Goal: Task Accomplishment & Management: Manage account settings

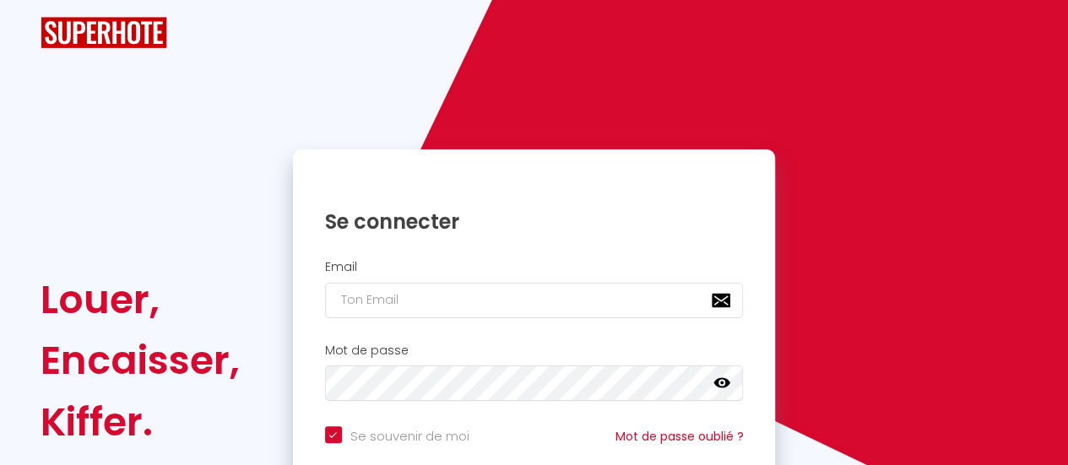
checkbox input "true"
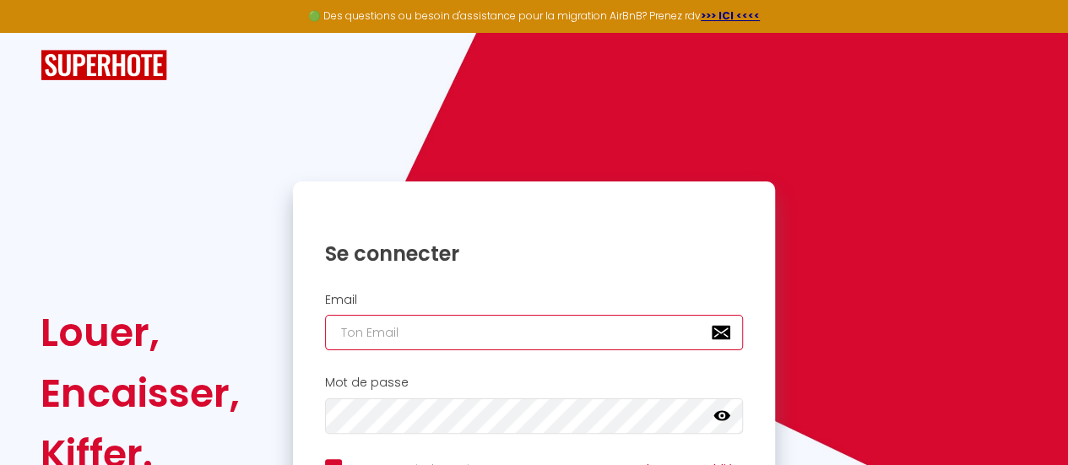
click at [398, 327] on input "email" at bounding box center [534, 332] width 419 height 35
type input "j"
checkbox input "true"
type input "je"
checkbox input "true"
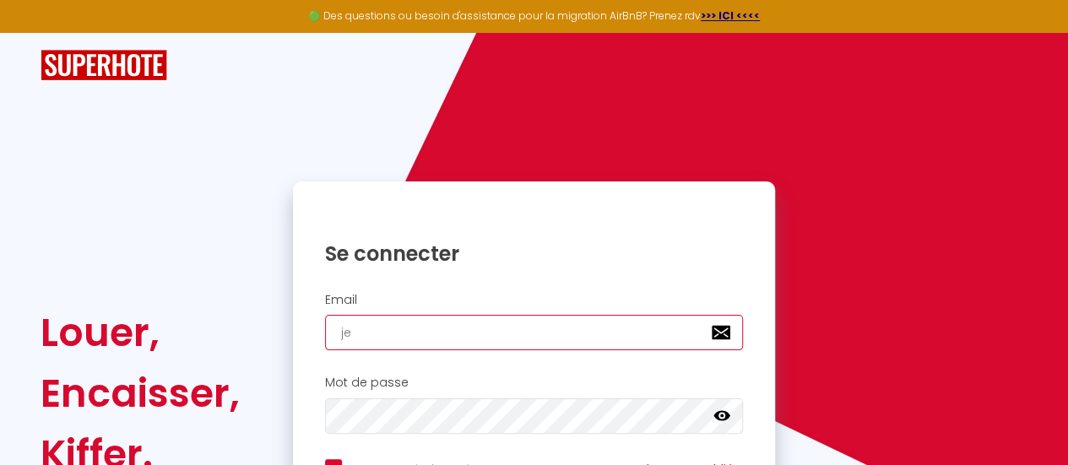
type input "jer"
checkbox input "true"
type input "[PERSON_NAME]"
checkbox input "true"
type input "jerem"
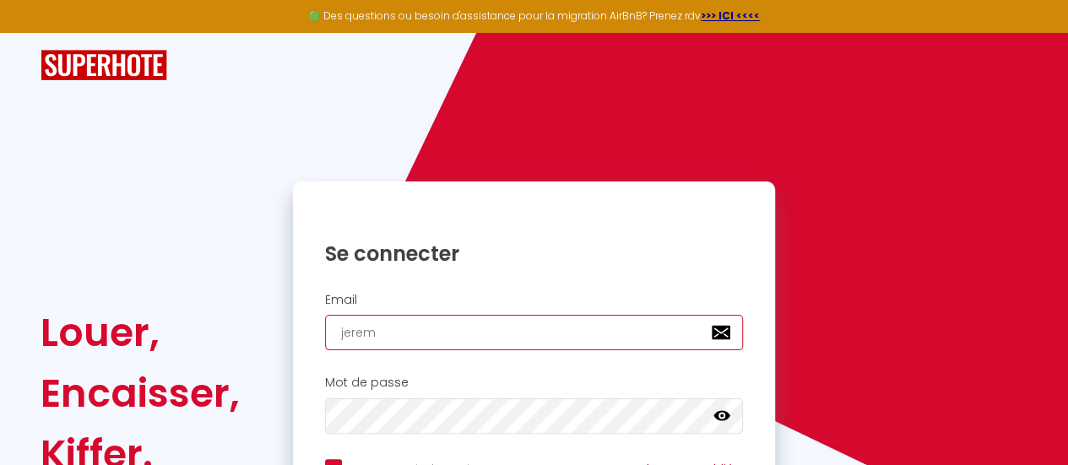
checkbox input "true"
type input "[PERSON_NAME]"
checkbox input "true"
type input "[PERSON_NAME]"
checkbox input "true"
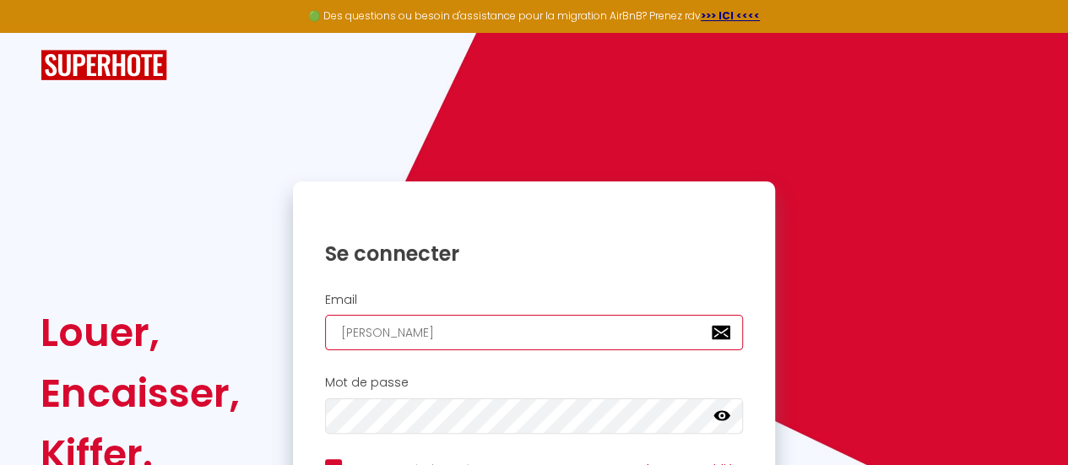
type input "jeremyal"
checkbox input "true"
type input "jeremyali"
checkbox input "true"
type input "jeremyalic"
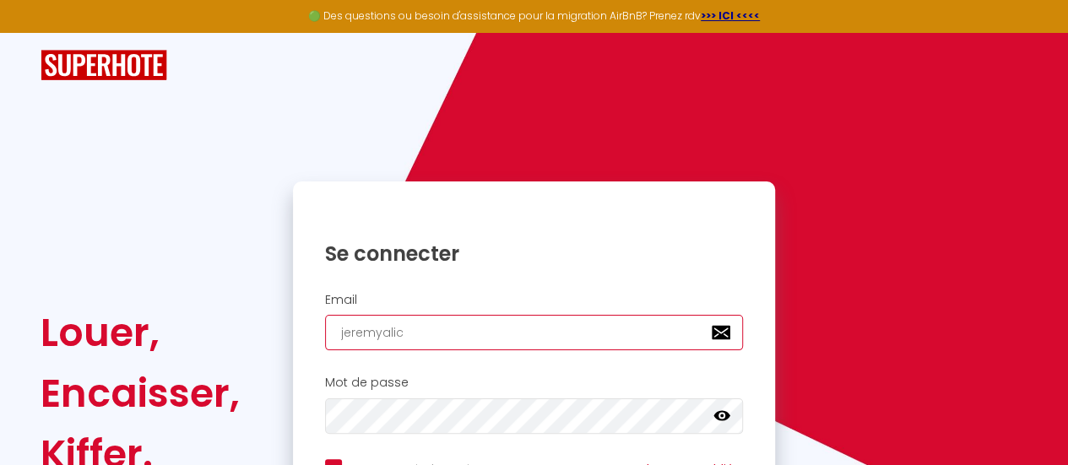
checkbox input "true"
type input "jeremyalici"
checkbox input "true"
type input "jeremyalicia"
checkbox input "true"
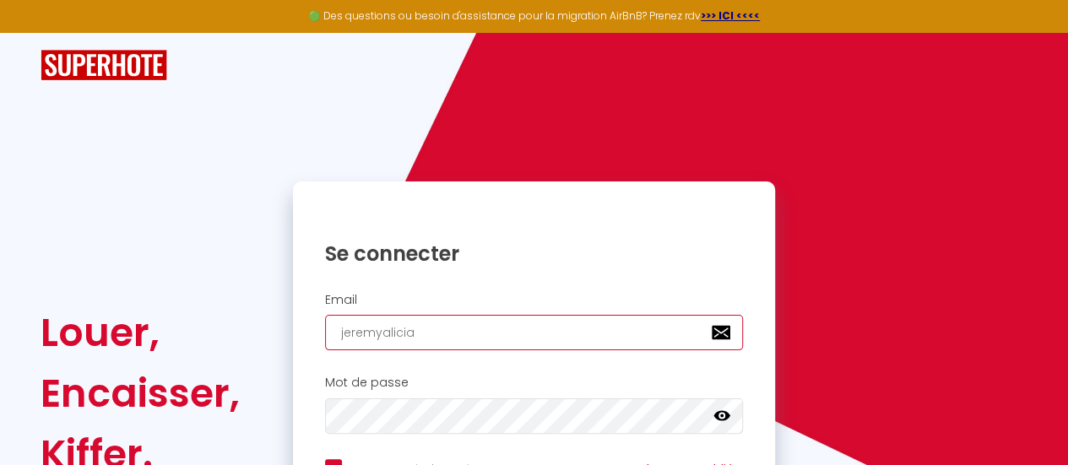
type input "jeremyaliciad"
checkbox input "true"
type input "jeremyaliciadu"
checkbox input "true"
type input "jeremyaliciadub"
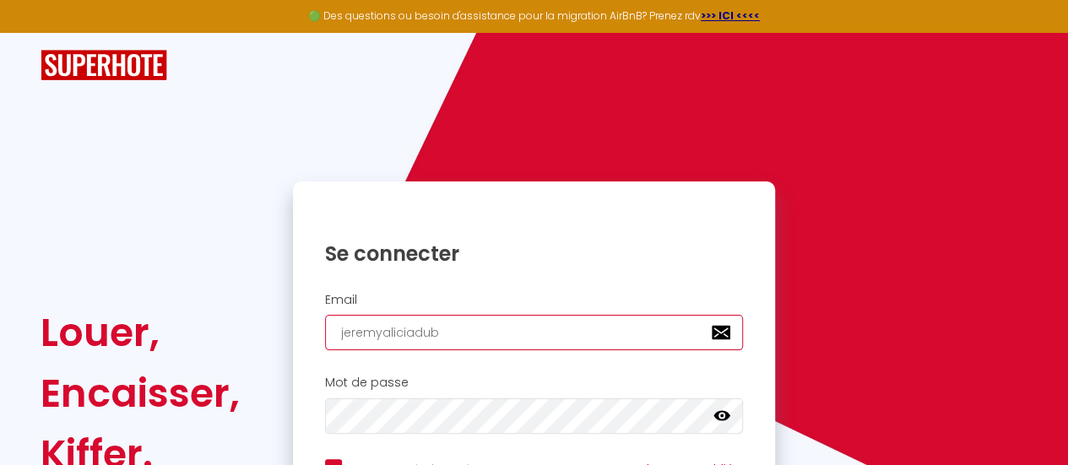
checkbox input "true"
type input "jeremyaliciadubo"
checkbox input "true"
type input "jeremyaliciaduboi"
checkbox input "true"
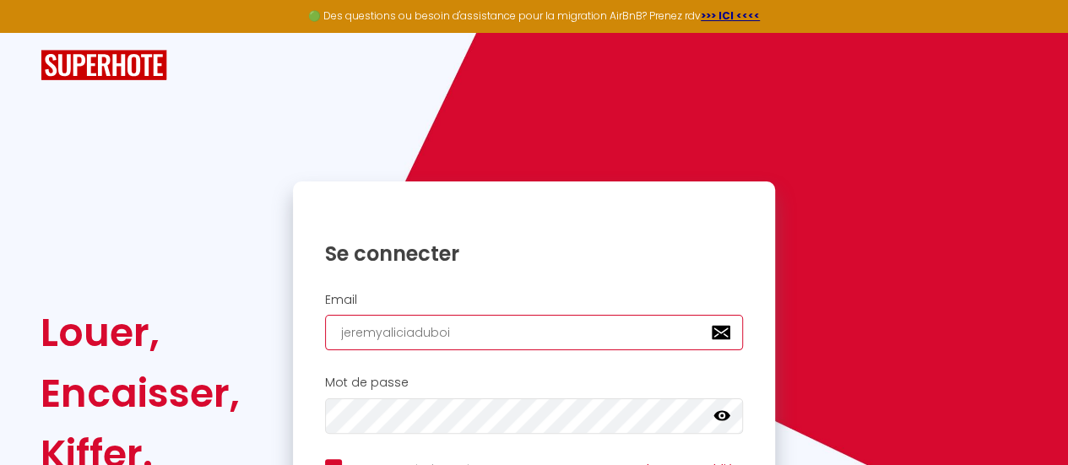
type input "jeremyaliciadubois"
checkbox input "true"
type input "jeremyaliciadubois@"
checkbox input "true"
type input "jeremyaliciadubois@g"
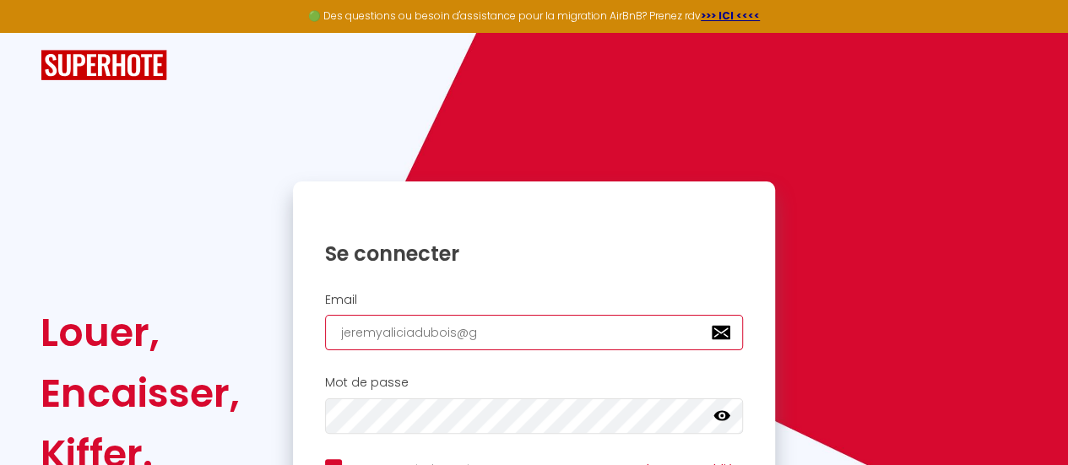
checkbox input "true"
type input "jeremyaliciadubois@gm"
checkbox input "true"
type input "jeremyaliciadubois@gma"
checkbox input "true"
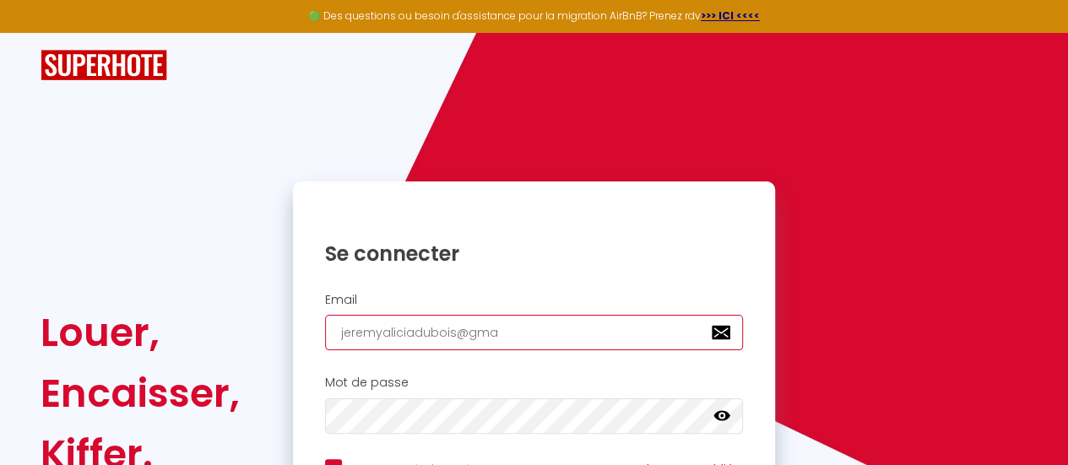
type input "jeremyaliciadubois@gmai"
checkbox input "true"
type input "[EMAIL_ADDRESS]"
checkbox input "true"
type input "[EMAIL_ADDRESS]."
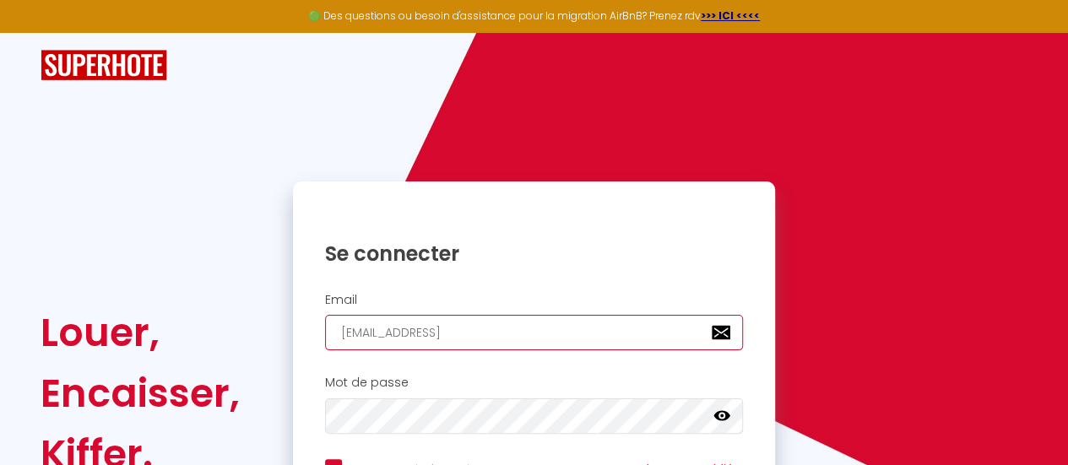
checkbox input "true"
type input "jeremyaliciadubois@gmail.c"
checkbox input "true"
type input "[EMAIL_ADDRESS][DOMAIN_NAME]"
checkbox input "true"
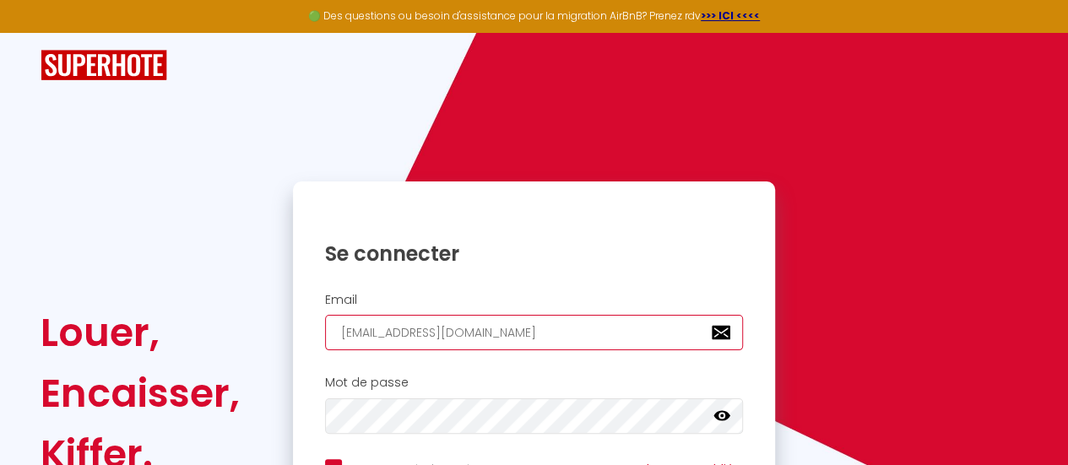
type input "[EMAIL_ADDRESS][DOMAIN_NAME]"
checkbox input "true"
type input "[EMAIL_ADDRESS][DOMAIN_NAME]"
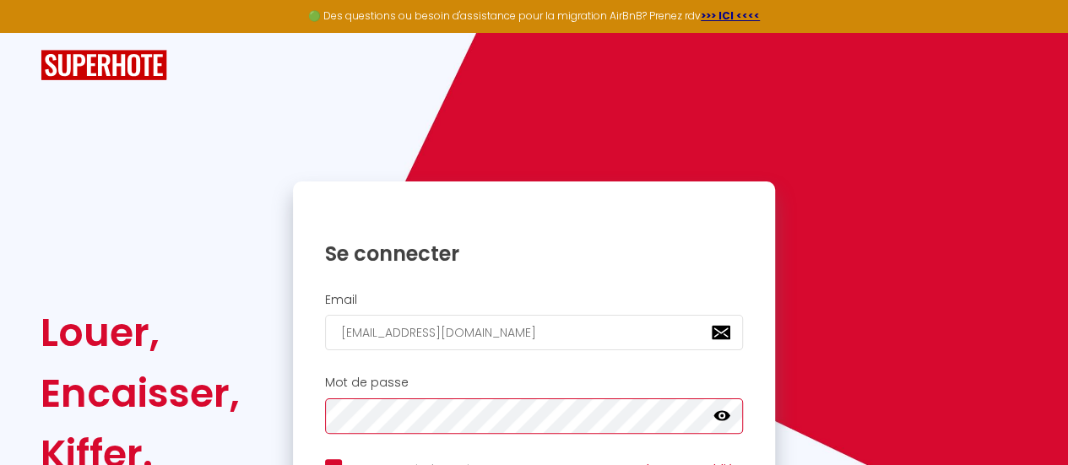
checkbox input "true"
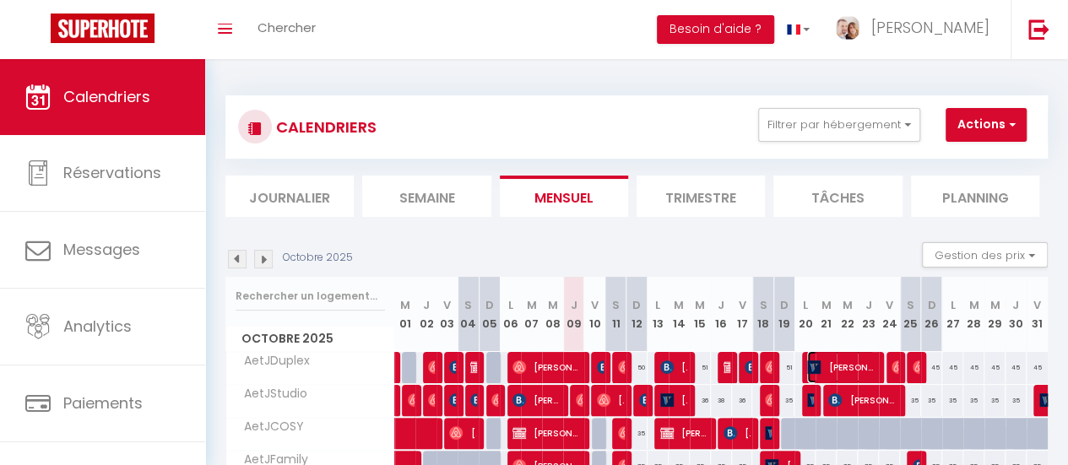
click at [832, 363] on span "[PERSON_NAME] [PERSON_NAME]" at bounding box center [841, 367] width 68 height 32
select select "KO"
select select "0"
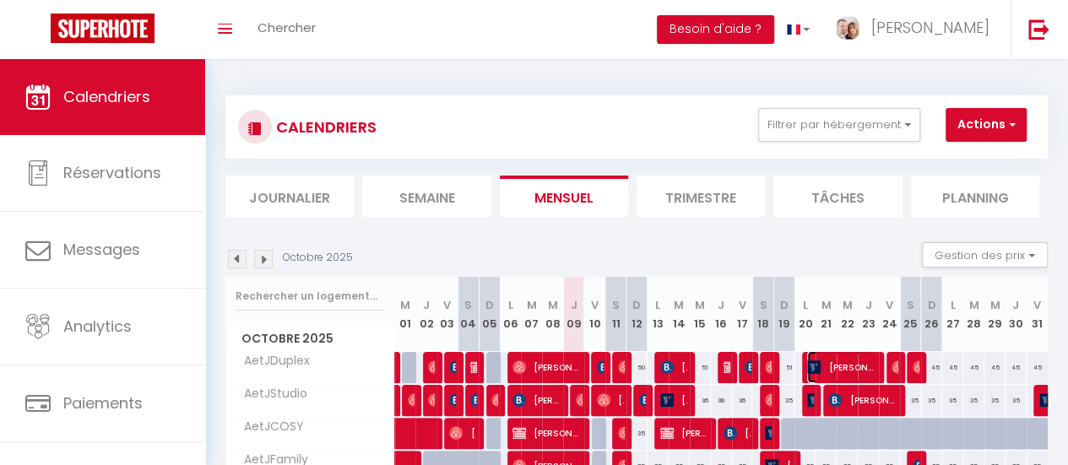
select select "1"
select select
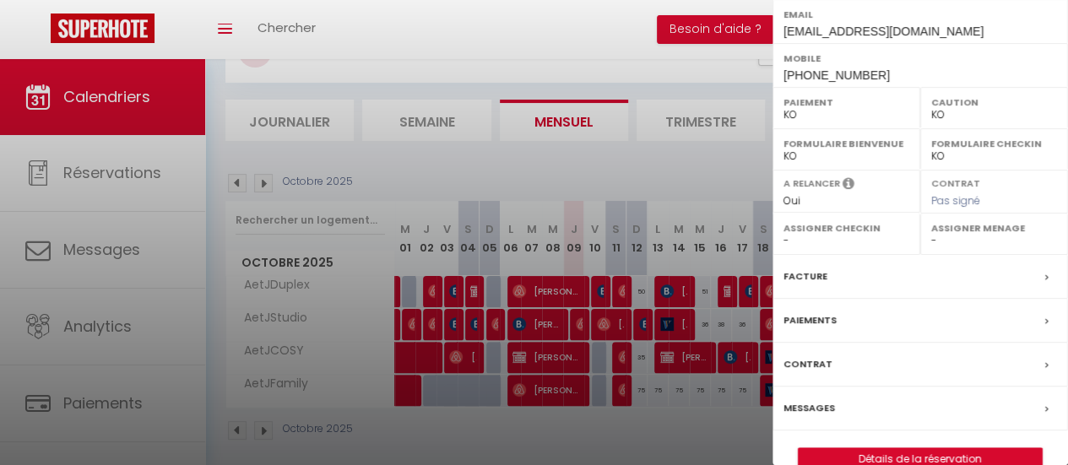
scroll to position [99, 0]
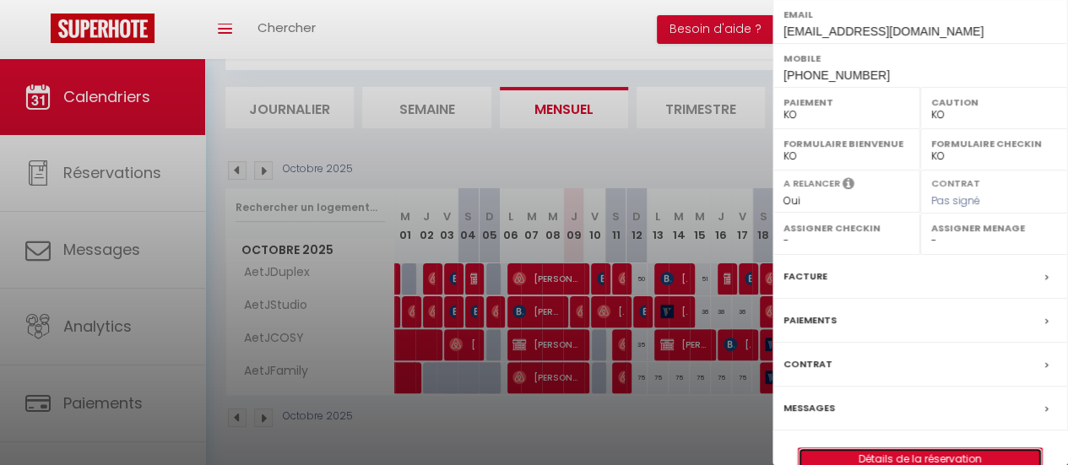
drag, startPoint x: 895, startPoint y: 432, endPoint x: 896, endPoint y: 420, distance: 11.9
click at [893, 448] on link "Détails de la réservation" at bounding box center [920, 459] width 243 height 22
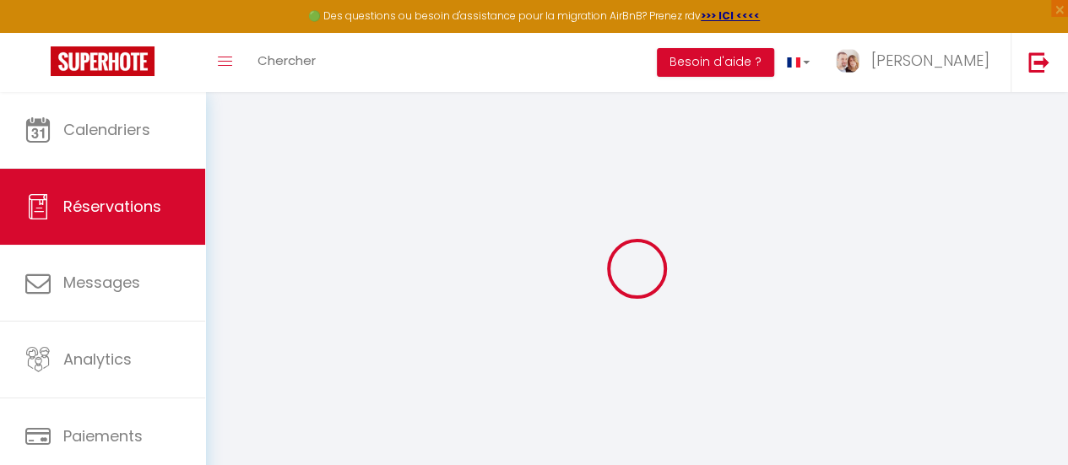
type input "[PERSON_NAME]"
type input "[EMAIL_ADDRESS][DOMAIN_NAME]"
type input "[PHONE_NUMBER]"
type input "41290"
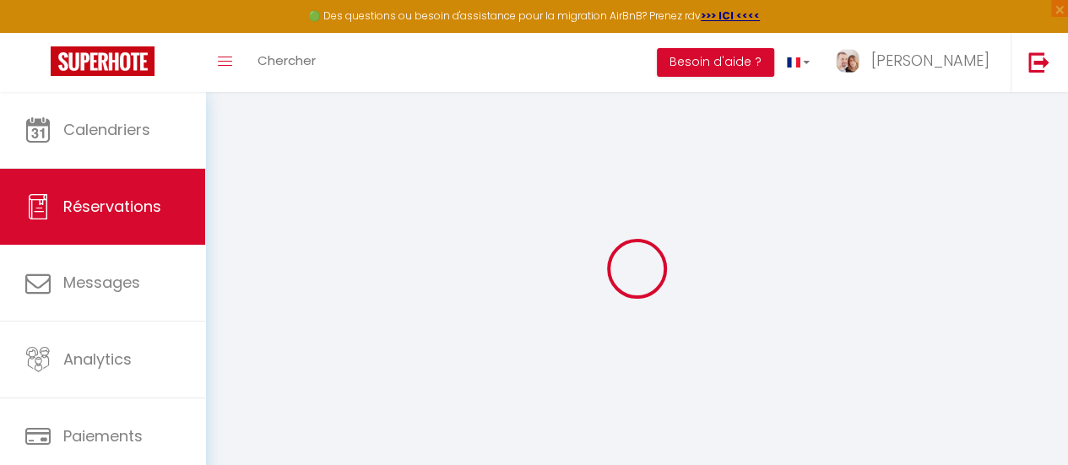
type input "[STREET_ADDRESS]"
type input "Oucques La Nouvelle"
select select "FR"
select select "21854"
select select "1"
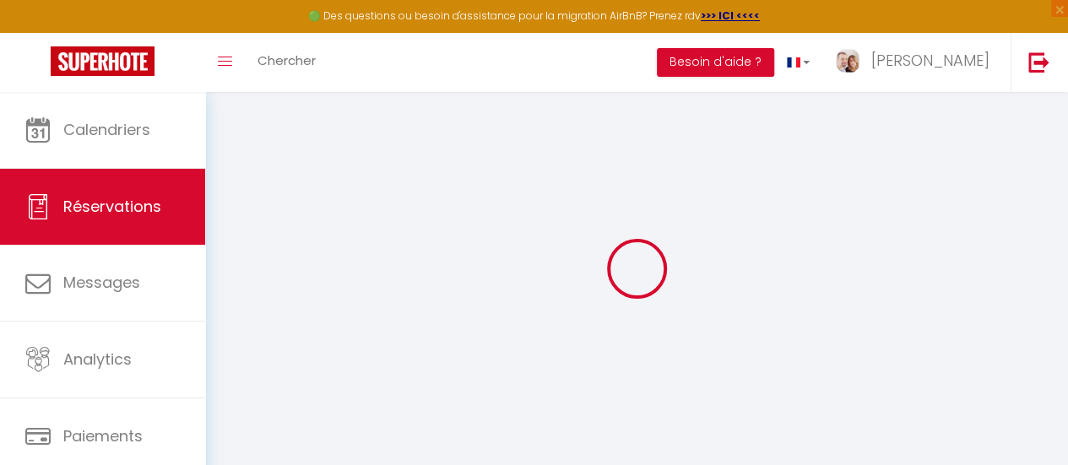
type input "Lun 20 Octobre 2025"
select select
type input "Ven 24 Octobre 2025"
select select
type input "2"
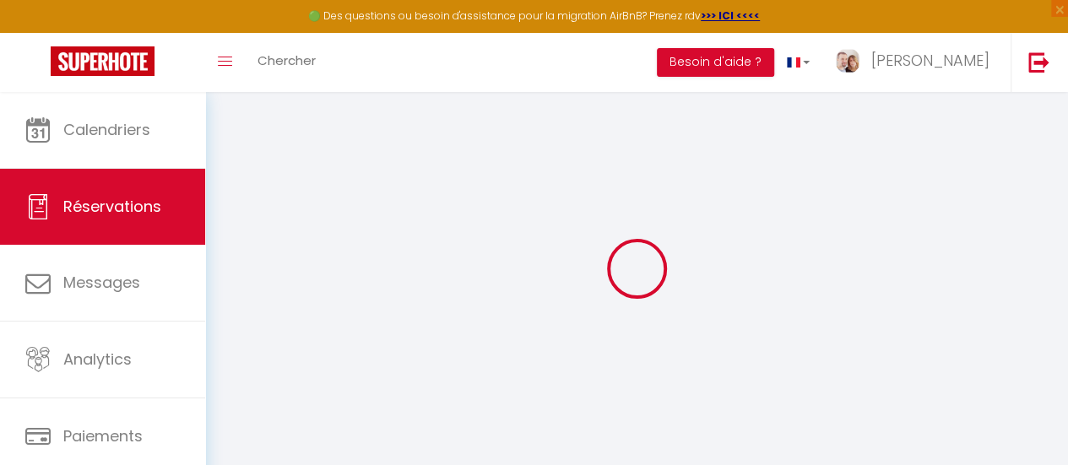
select select "10"
select select
type input "209"
checkbox input "false"
type input "223"
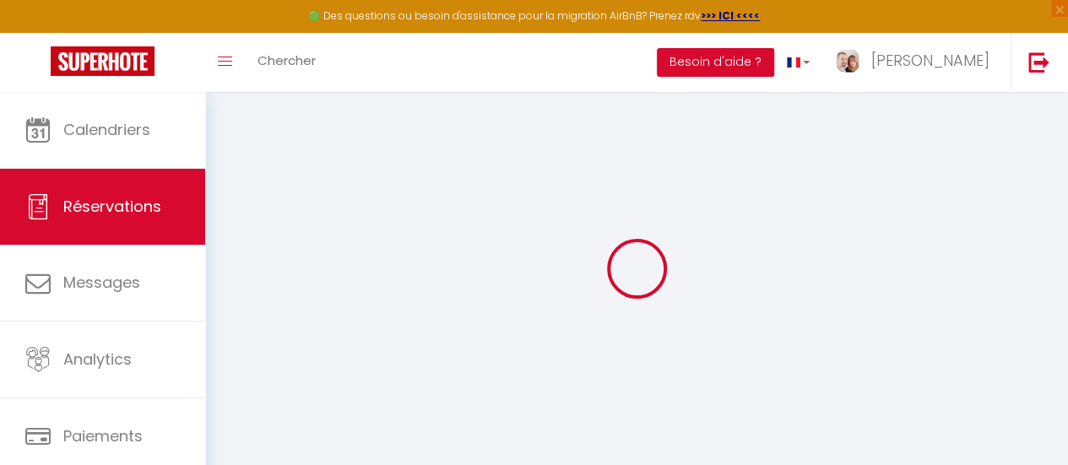
select select "74"
type input "0"
select select
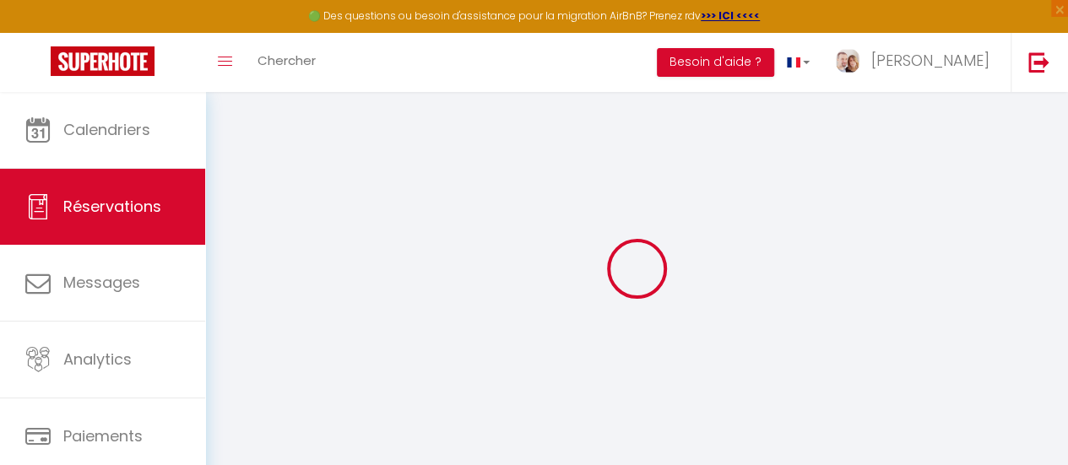
select select
select select "14"
checkbox input "false"
select select
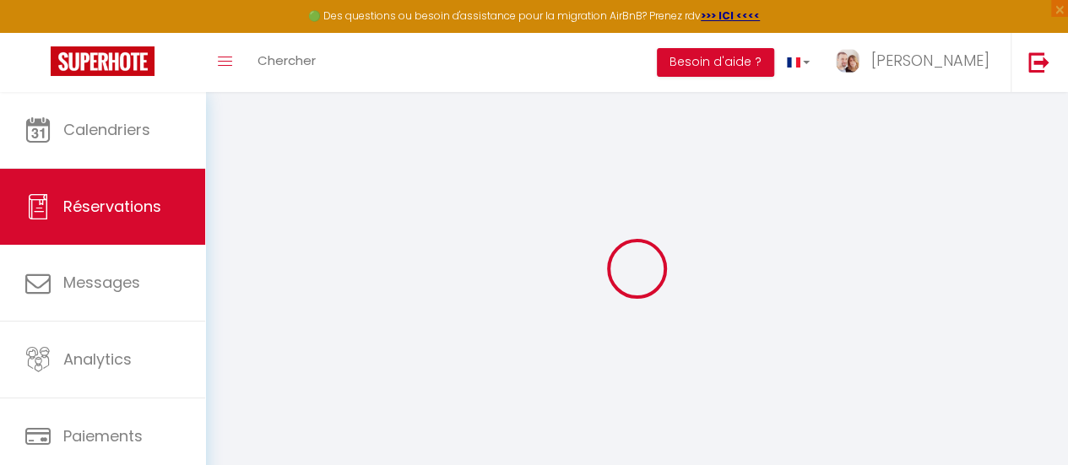
checkbox input "false"
select select
checkbox input "false"
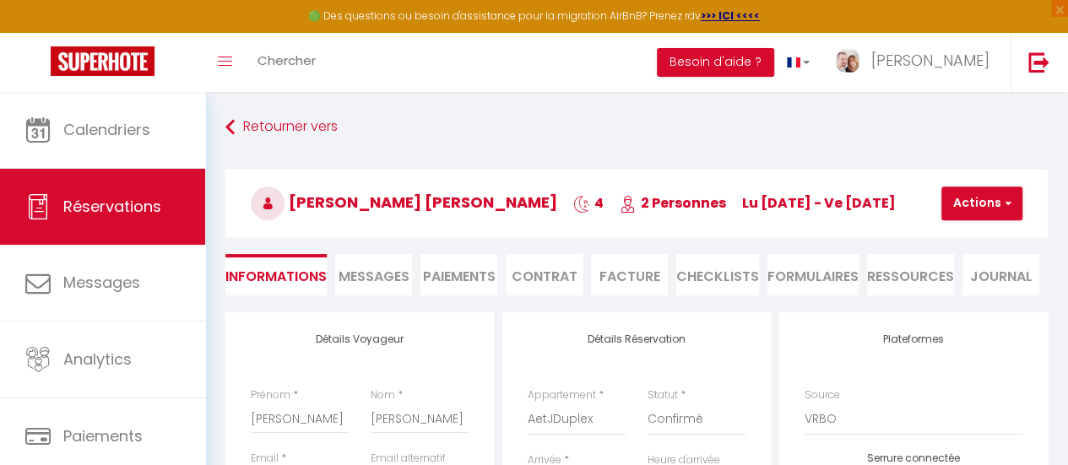
select select
checkbox input "false"
type input "10"
type input "4"
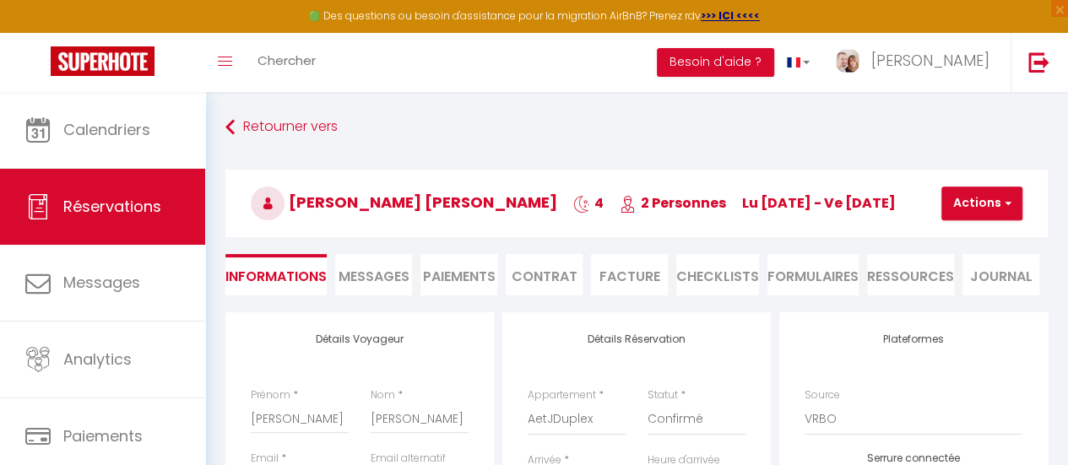
select select
checkbox input "false"
select select
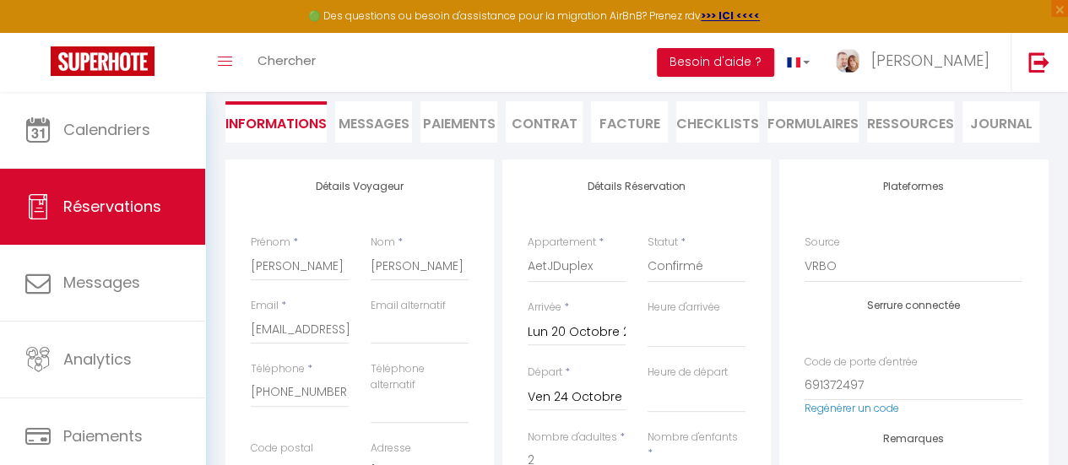
scroll to position [169, 0]
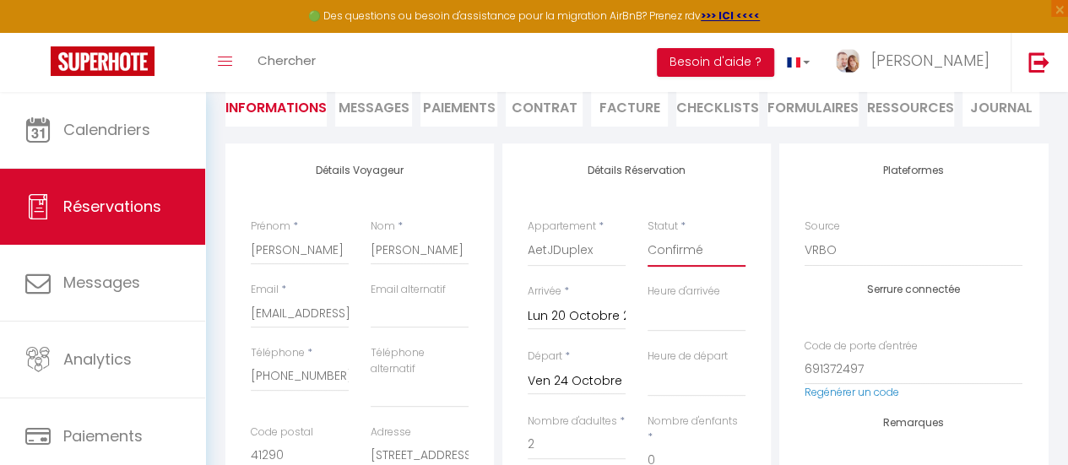
click at [701, 257] on select "Confirmé Non Confirmé [PERSON_NAME] par le voyageur No Show Request" at bounding box center [696, 251] width 98 height 32
select select "5"
click at [647, 235] on select "Confirmé Non Confirmé [PERSON_NAME] par le voyageur No Show Request" at bounding box center [696, 251] width 98 height 32
select select
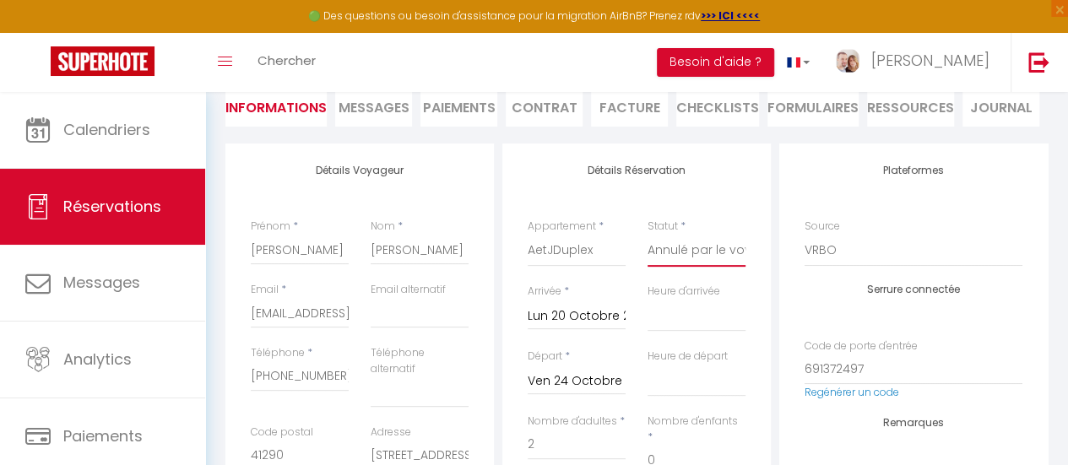
checkbox input "false"
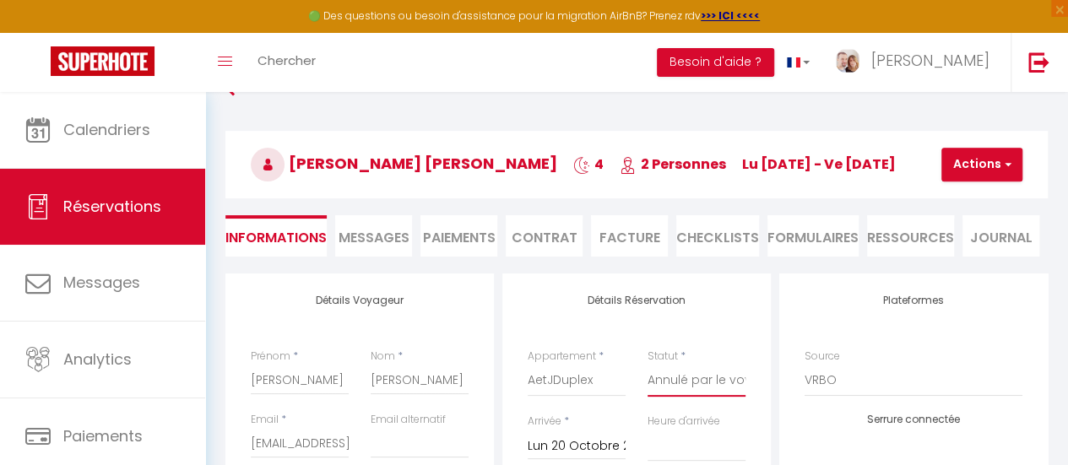
scroll to position [0, 0]
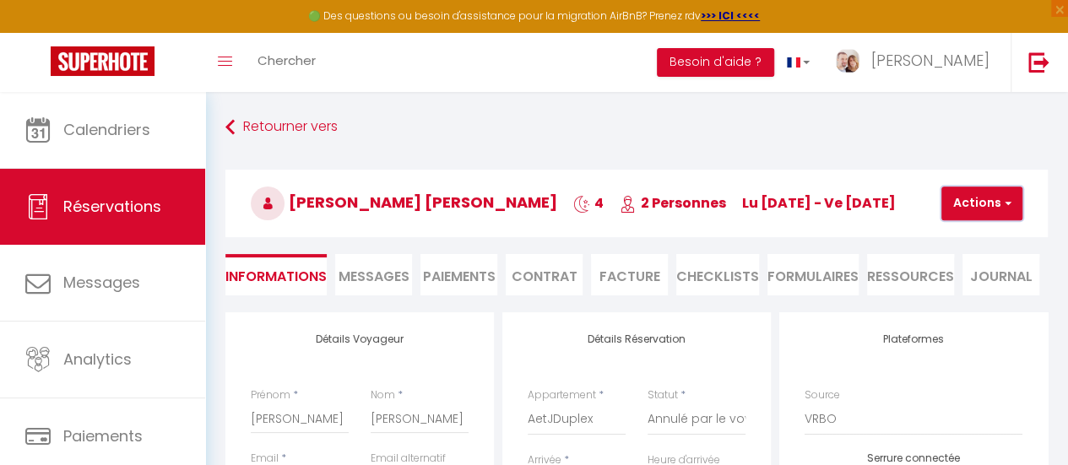
click at [988, 203] on button "Actions" at bounding box center [981, 204] width 81 height 34
click at [972, 239] on link "Enregistrer" at bounding box center [995, 241] width 133 height 22
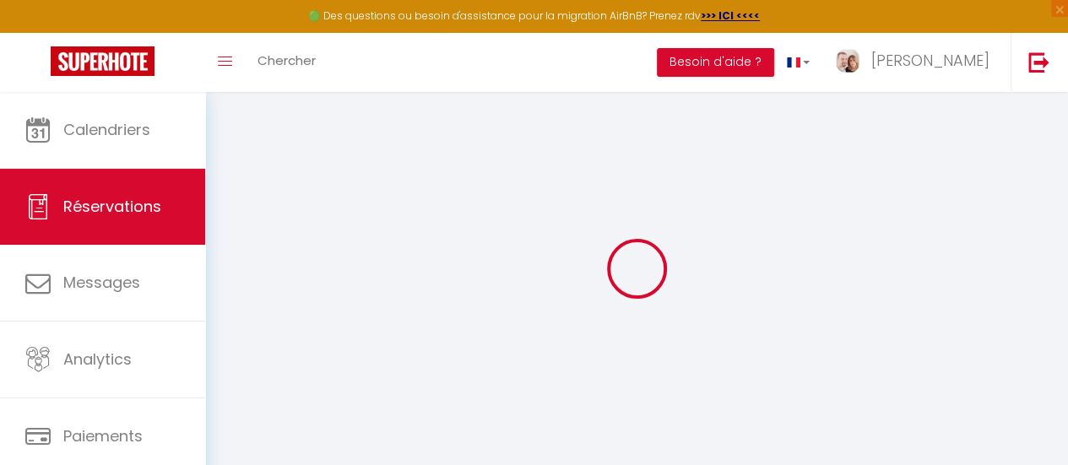
select select "not_cancelled"
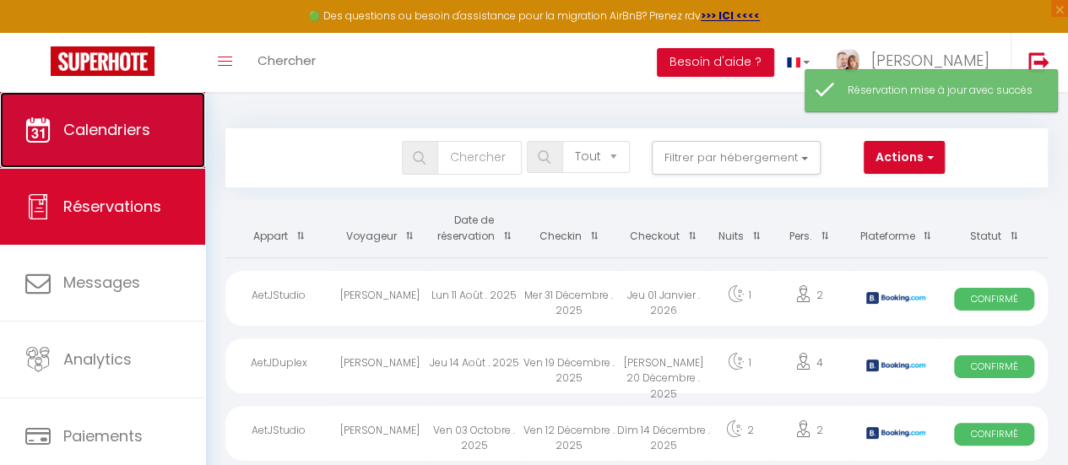
click at [114, 129] on span "Calendriers" at bounding box center [106, 129] width 87 height 21
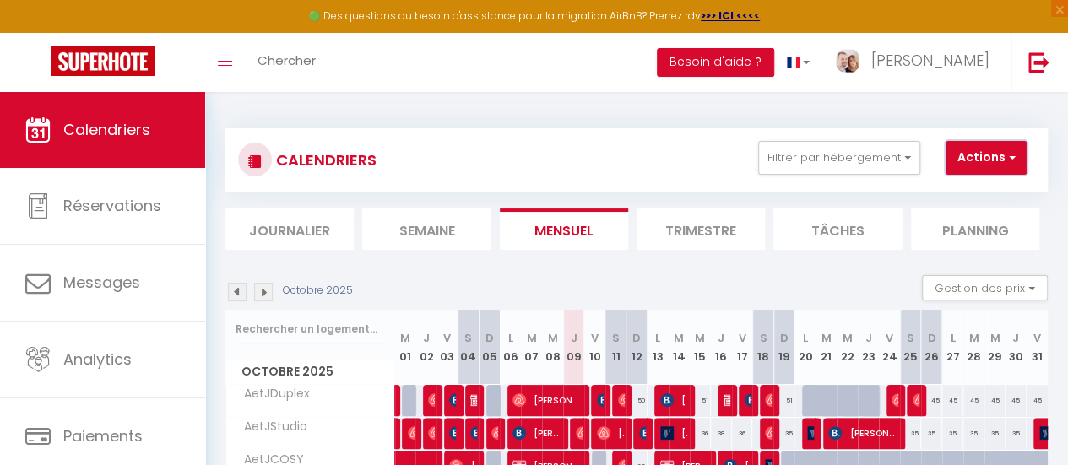
click at [994, 165] on button "Actions" at bounding box center [985, 158] width 81 height 34
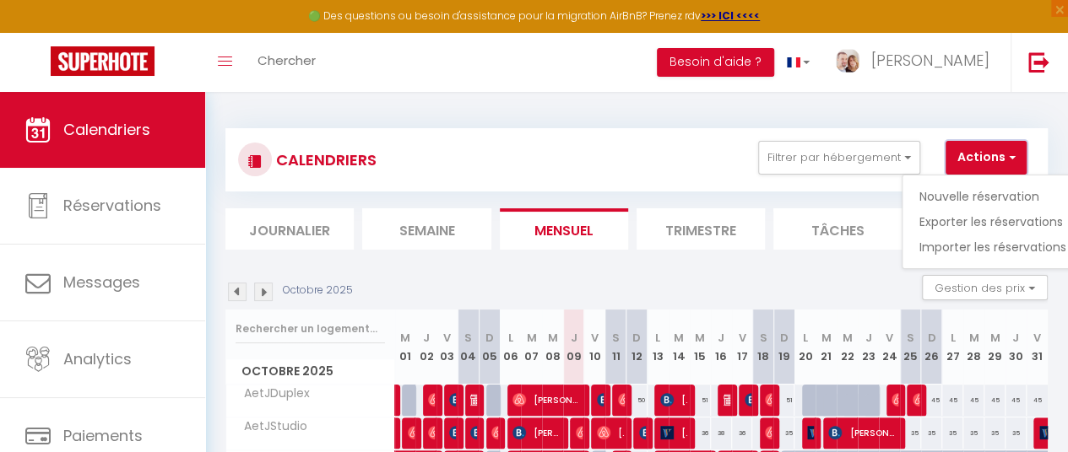
click at [994, 161] on button "Actions" at bounding box center [985, 158] width 81 height 34
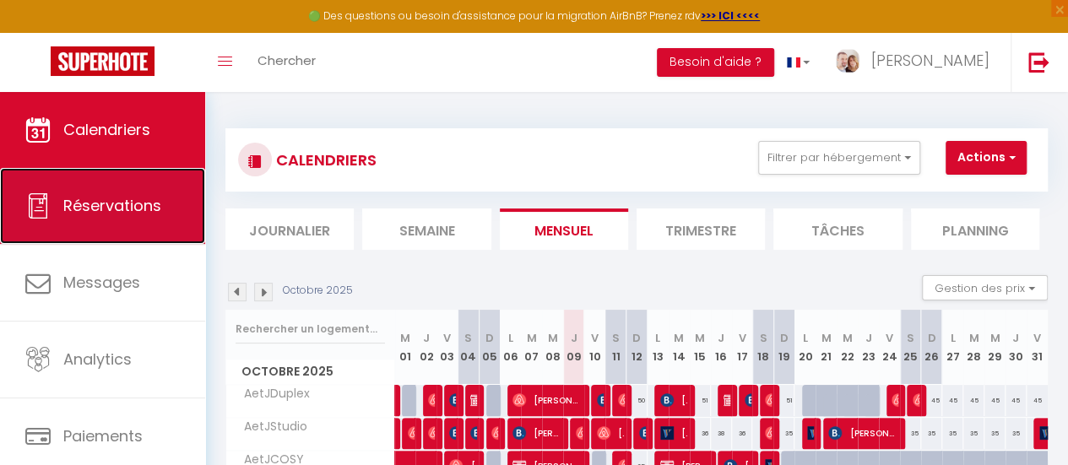
click at [127, 215] on span "Réservations" at bounding box center [112, 205] width 98 height 21
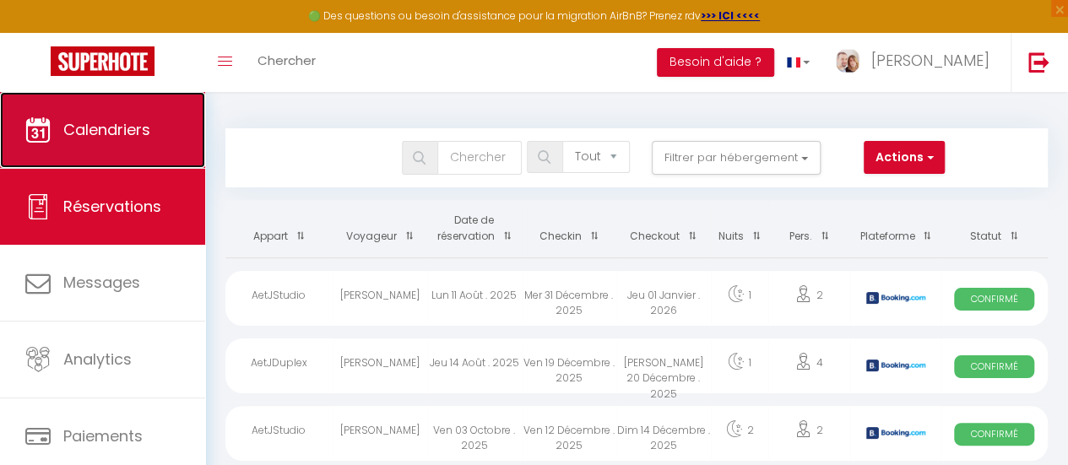
click at [115, 131] on span "Calendriers" at bounding box center [106, 129] width 87 height 21
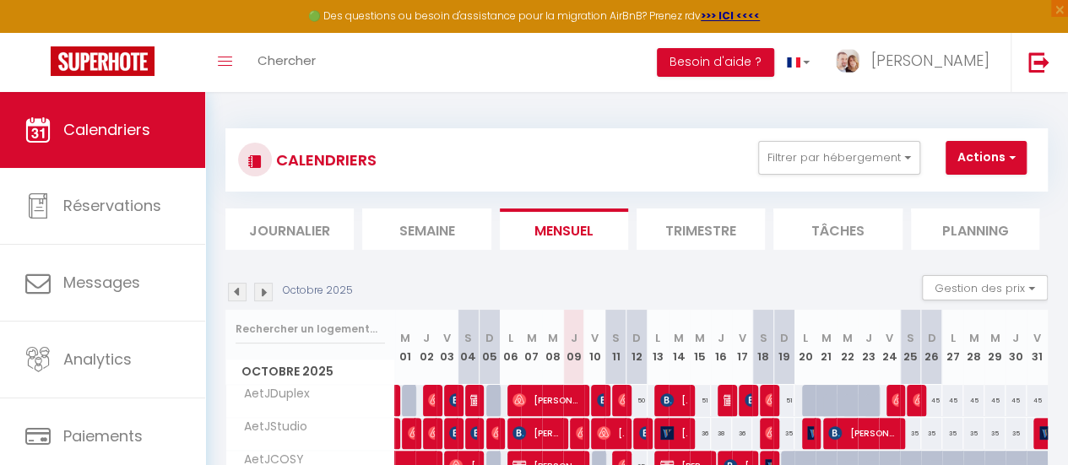
click at [815, 398] on div at bounding box center [825, 401] width 21 height 32
type input "54"
type input "[DATE] Octobre 2025"
type input "Mer 22 Octobre 2025"
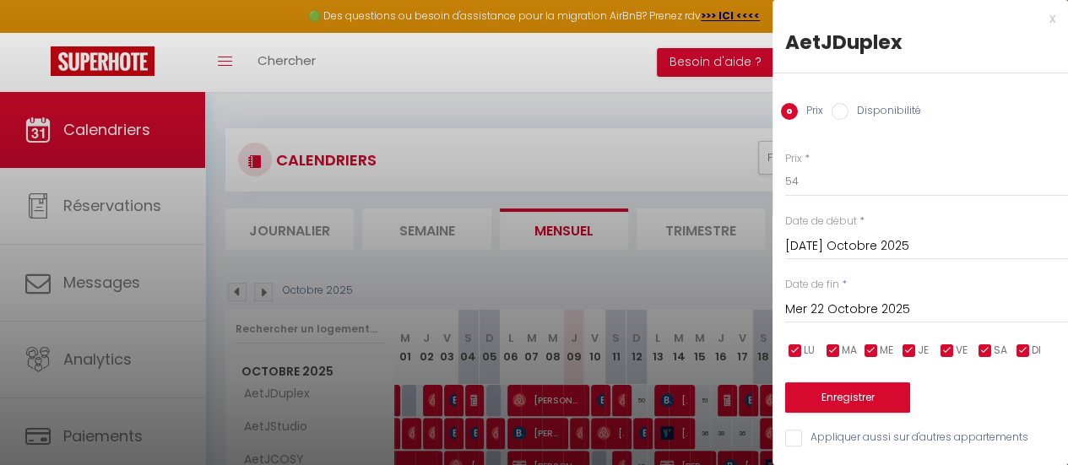
click at [523, 122] on div at bounding box center [534, 232] width 1068 height 465
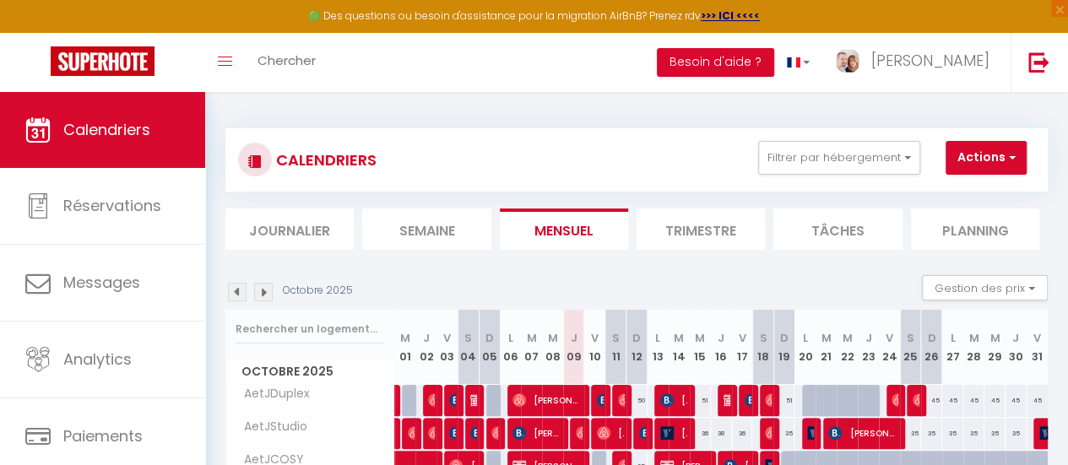
click at [823, 399] on div at bounding box center [833, 410] width 21 height 32
type input "54"
select select "1"
type input "[DATE] Octobre 2025"
type input "Mer 22 Octobre 2025"
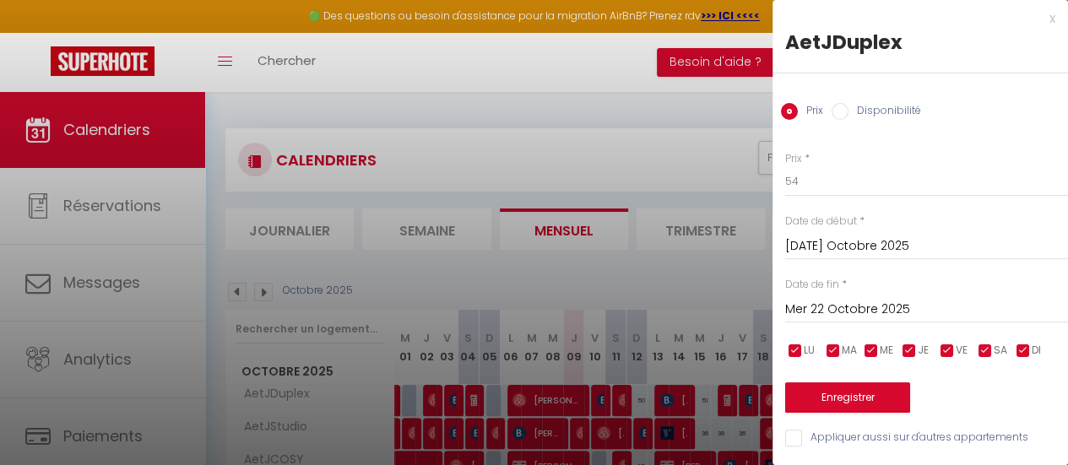
click at [842, 111] on input "Disponibilité" at bounding box center [839, 111] width 17 height 17
radio input "true"
radio input "false"
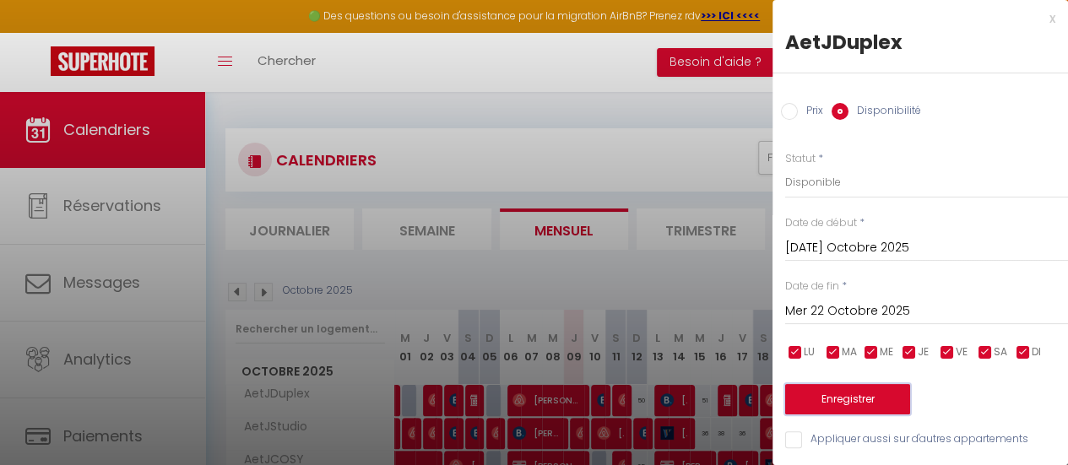
click at [848, 408] on button "Enregistrer" at bounding box center [847, 399] width 125 height 30
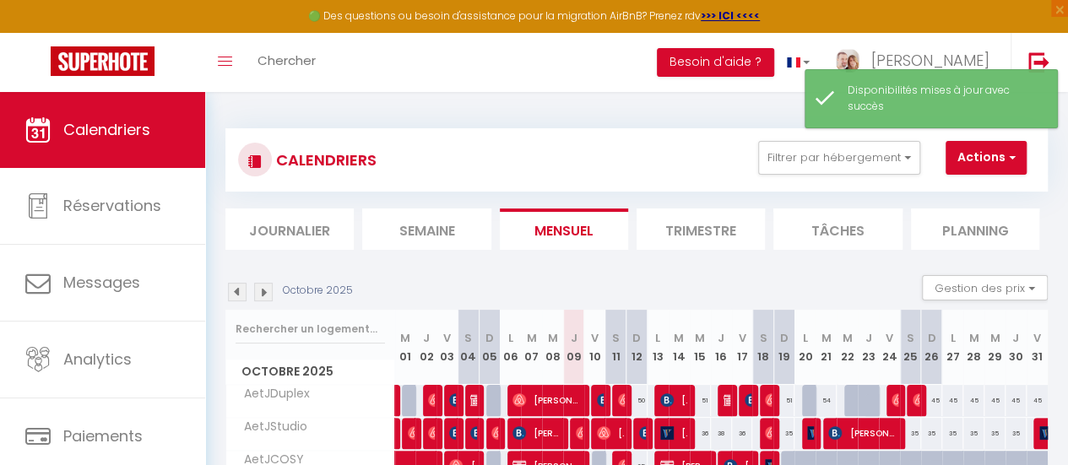
click at [802, 401] on div at bounding box center [812, 401] width 21 height 32
select select "1"
type input "Lun 20 Octobre 2025"
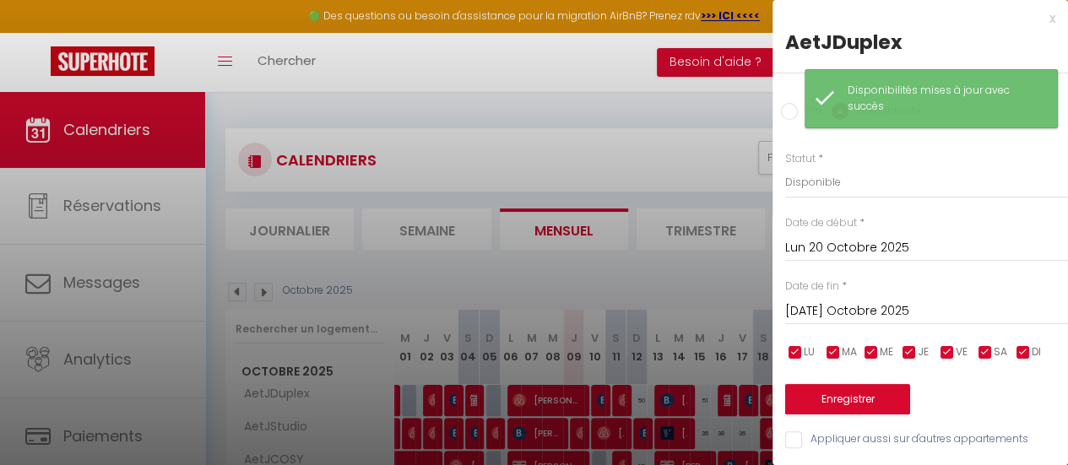
click at [849, 308] on input "[DATE] Octobre 2025" at bounding box center [926, 312] width 283 height 22
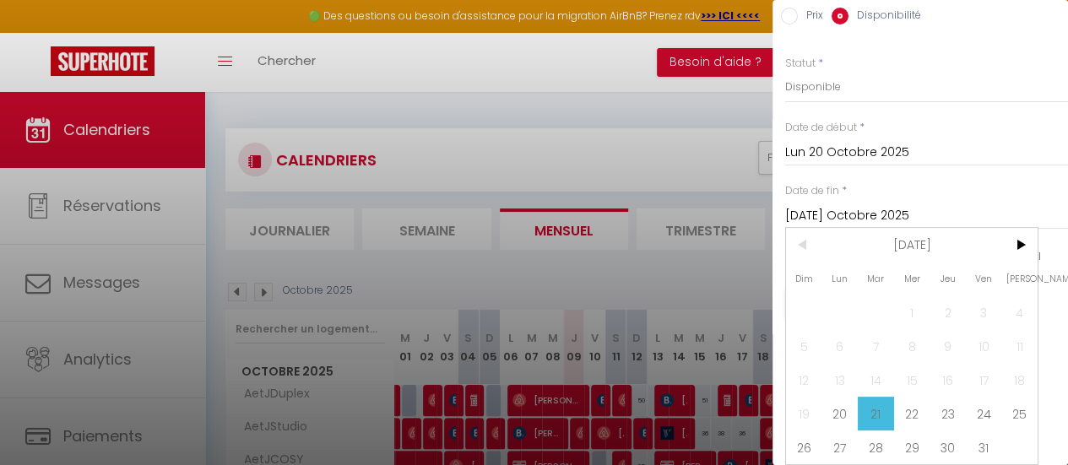
scroll to position [106, 0]
click at [976, 397] on span "24" at bounding box center [984, 414] width 36 height 34
type input "Ven 24 Octobre 2025"
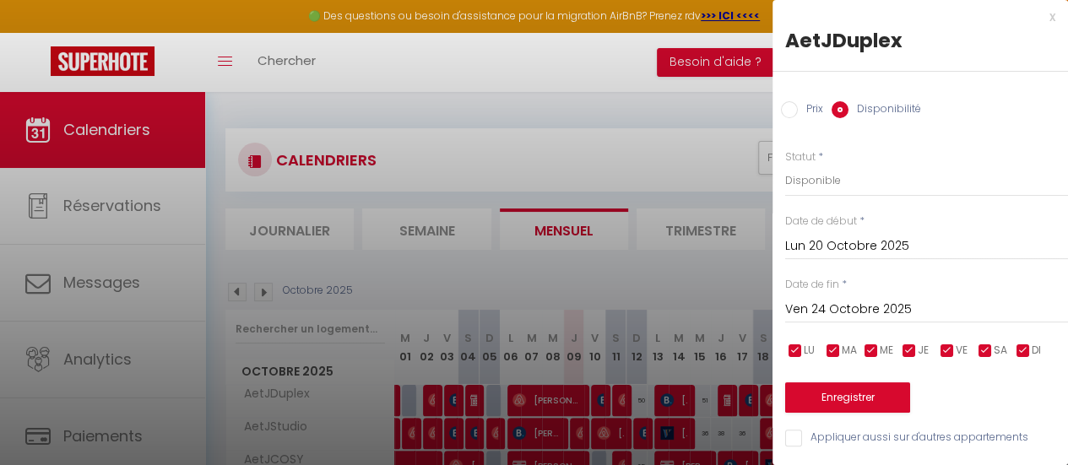
scroll to position [14, 0]
drag, startPoint x: 860, startPoint y: 382, endPoint x: 839, endPoint y: 393, distance: 23.4
click at [859, 382] on button "Enregistrer" at bounding box center [847, 397] width 125 height 30
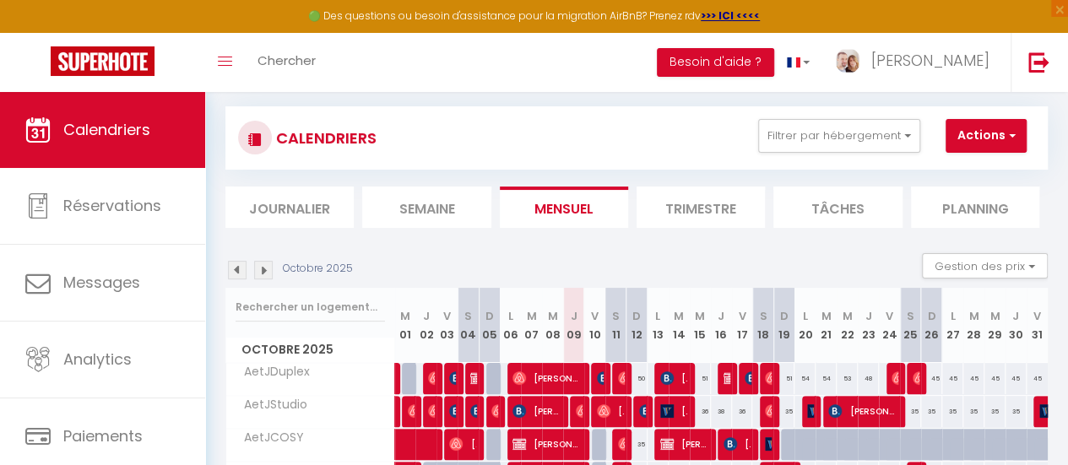
scroll to position [0, 0]
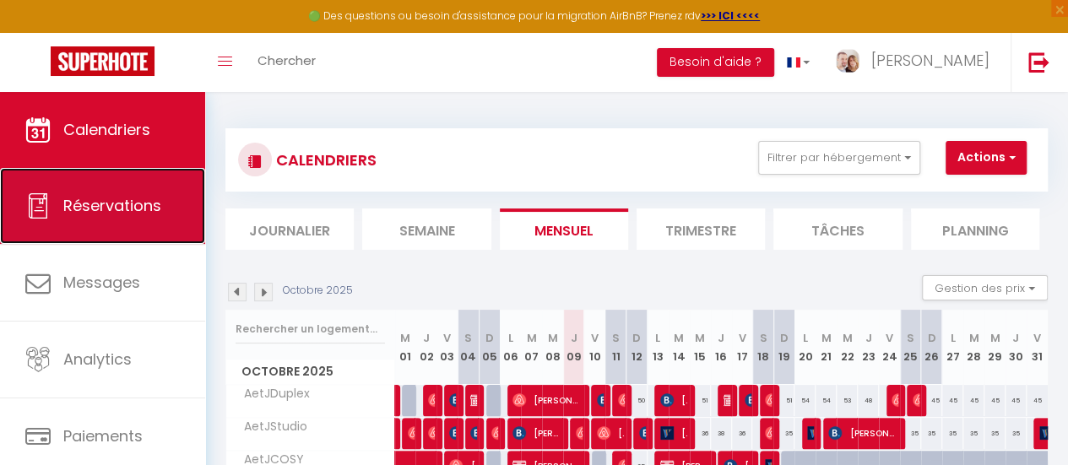
click at [117, 210] on span "Réservations" at bounding box center [112, 205] width 98 height 21
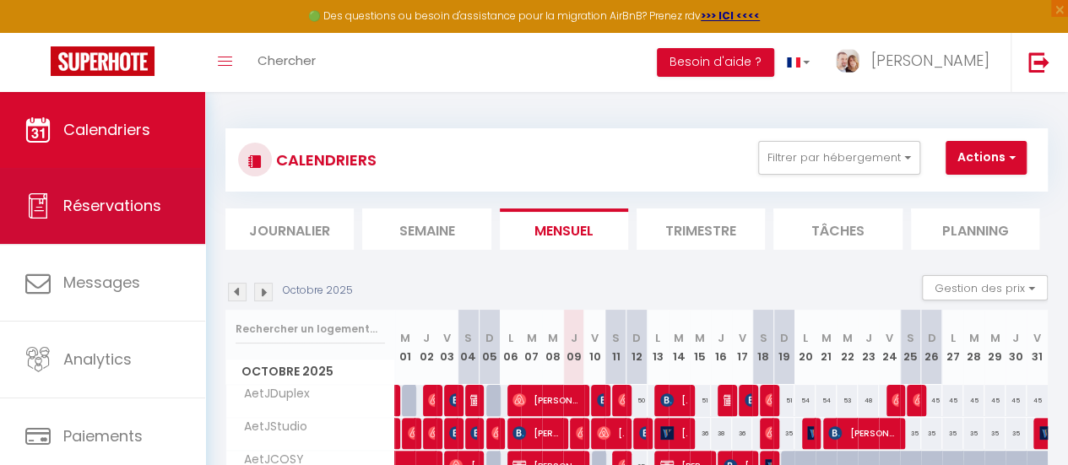
select select "not_cancelled"
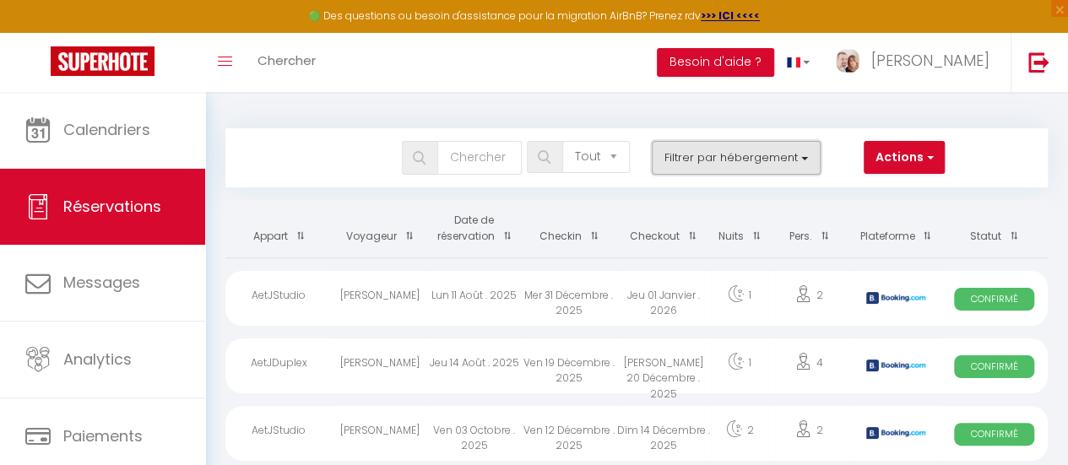
click at [812, 158] on button "Filtrer par hébergement" at bounding box center [736, 158] width 169 height 34
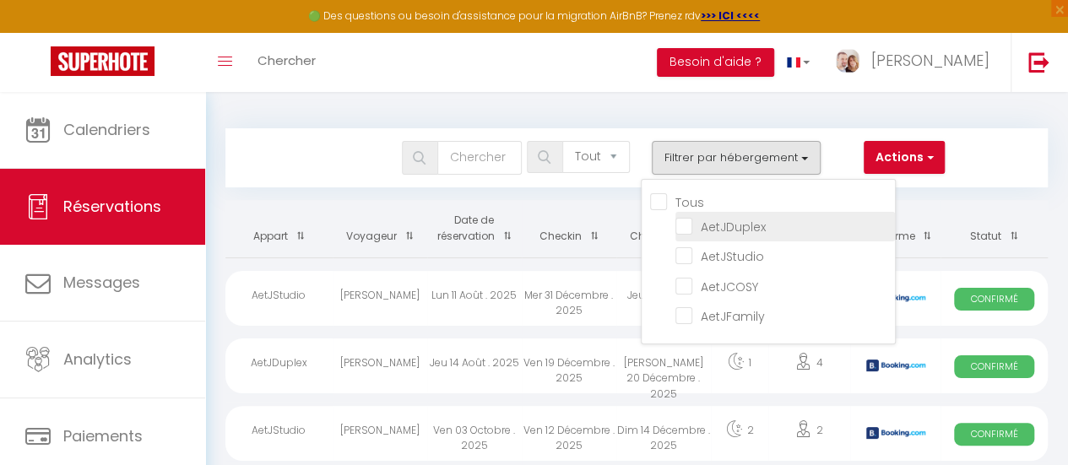
click at [680, 231] on input "AetJDuplex" at bounding box center [784, 225] width 219 height 17
checkbox input "true"
checkbox input "false"
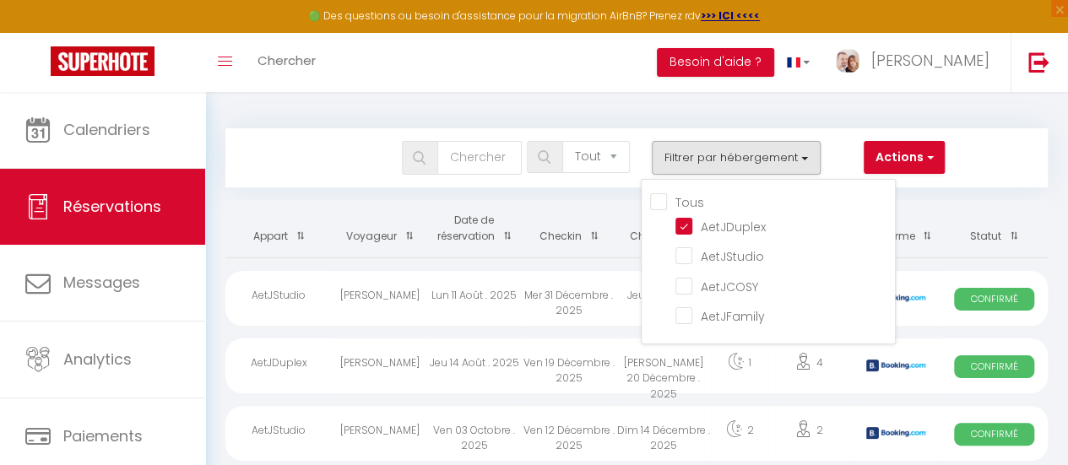
checkbox input "false"
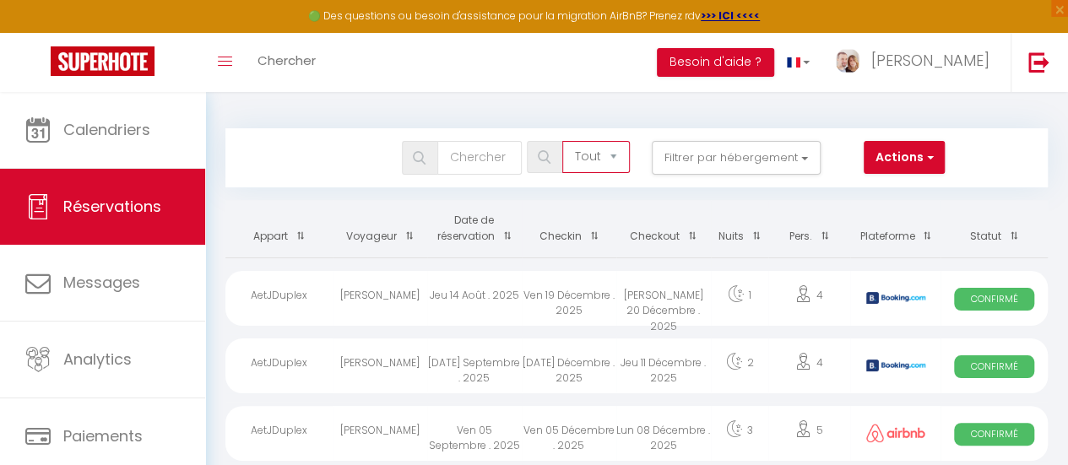
click at [620, 158] on select "Tous les statuts Annulé Confirmé Non Confirmé Tout sauf annulé No Show Request" at bounding box center [596, 157] width 68 height 32
click at [563, 141] on select "Tous les statuts Annulé Confirmé Non Confirmé Tout sauf annulé No Show Request" at bounding box center [596, 157] width 68 height 32
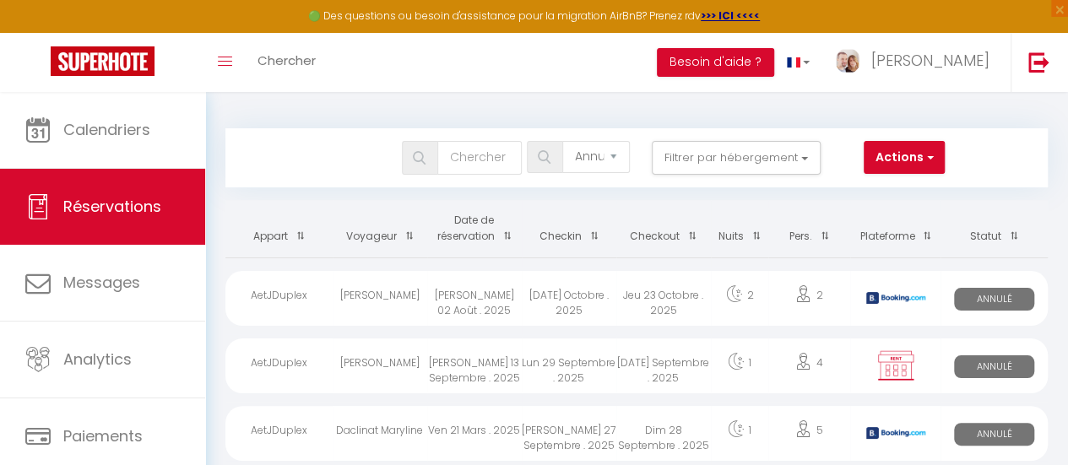
click at [485, 237] on th "Date de réservation" at bounding box center [474, 228] width 95 height 57
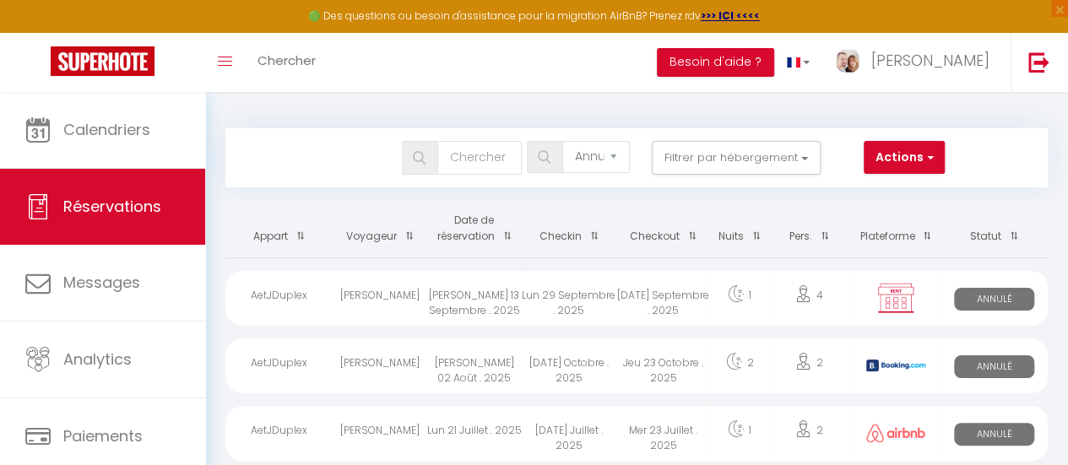
click at [486, 244] on th "Date de réservation" at bounding box center [474, 228] width 95 height 57
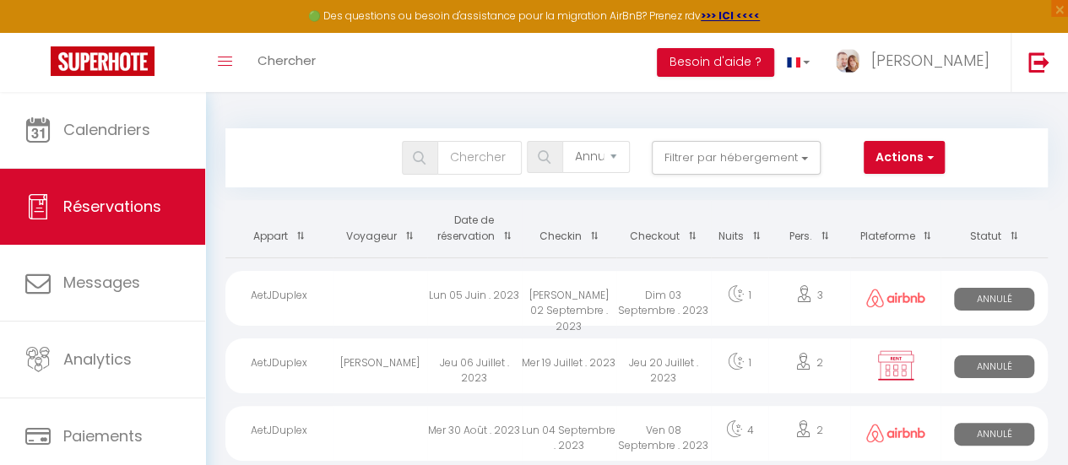
click at [495, 227] on span at bounding box center [503, 235] width 17 height 31
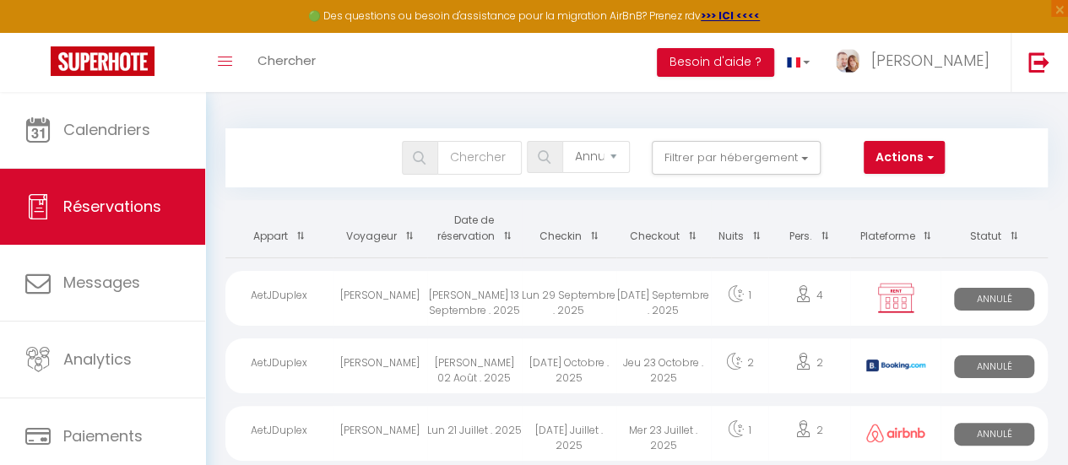
click at [491, 230] on th "Date de réservation" at bounding box center [474, 228] width 95 height 57
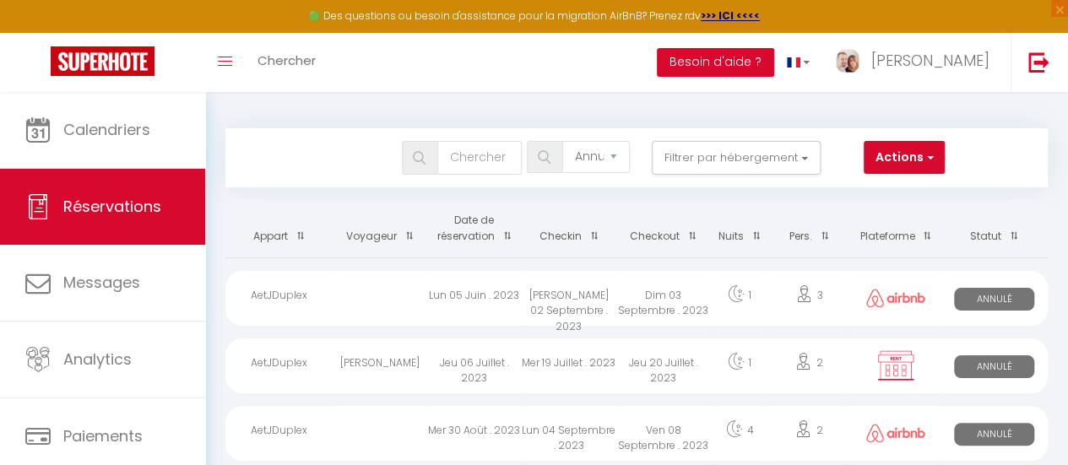
click at [491, 230] on th "Date de réservation" at bounding box center [474, 228] width 95 height 57
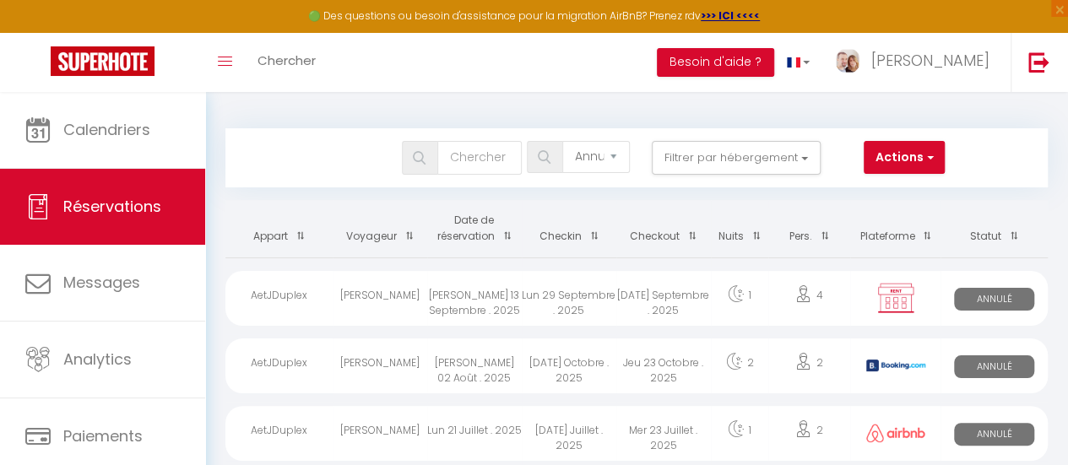
click at [881, 233] on th "Plateforme" at bounding box center [895, 228] width 90 height 57
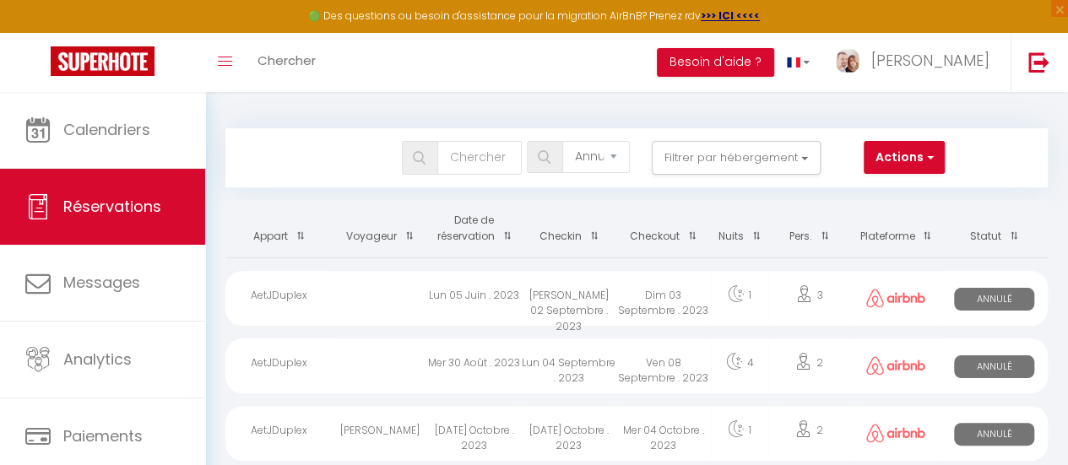
click at [889, 236] on th "Plateforme" at bounding box center [895, 228] width 90 height 57
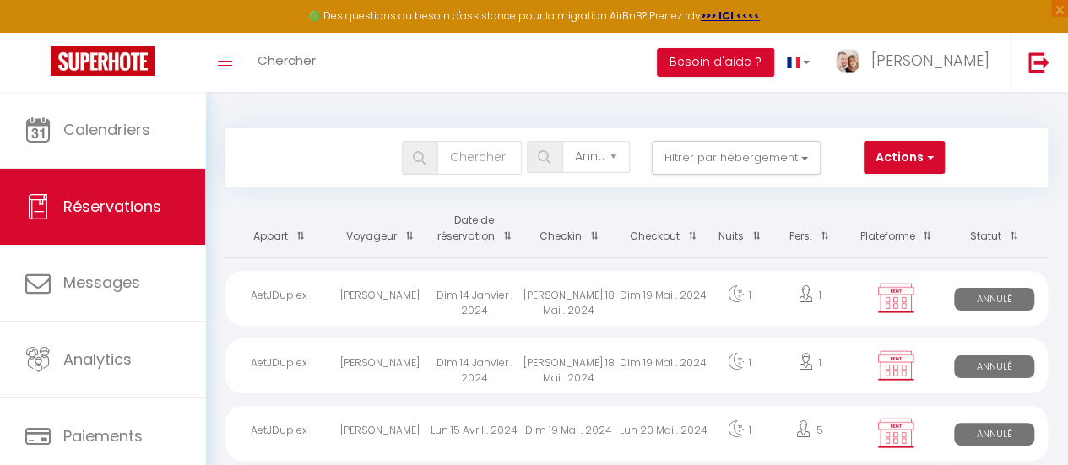
click at [889, 236] on th "Plateforme" at bounding box center [895, 228] width 90 height 57
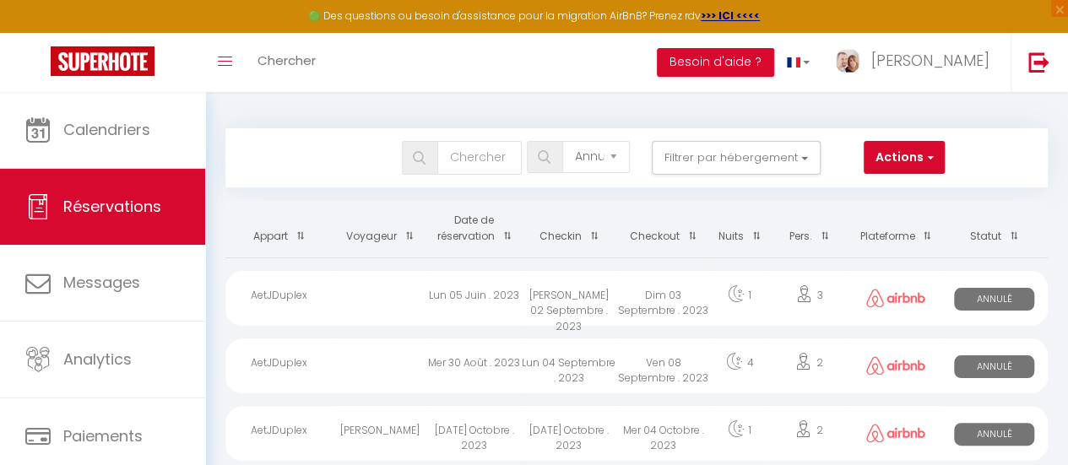
click at [890, 236] on th "Plateforme" at bounding box center [895, 228] width 90 height 57
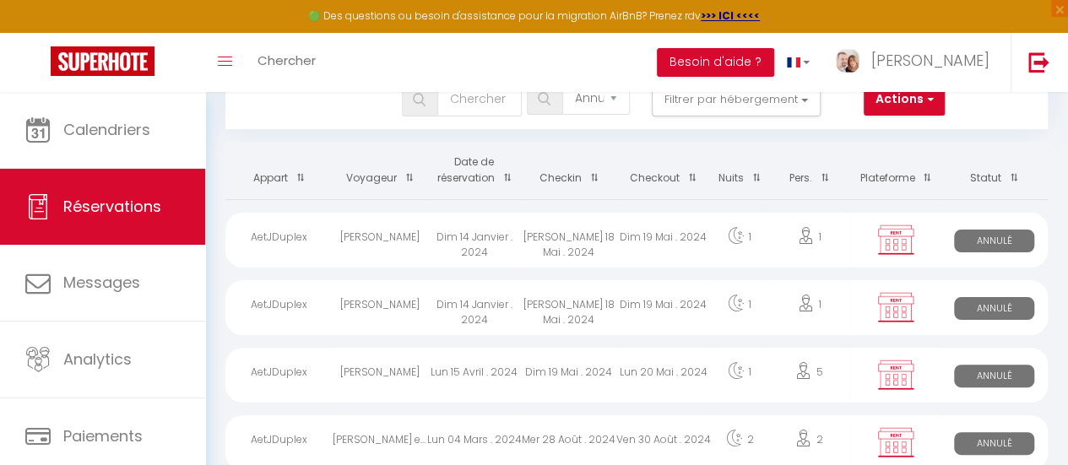
scroll to position [10, 0]
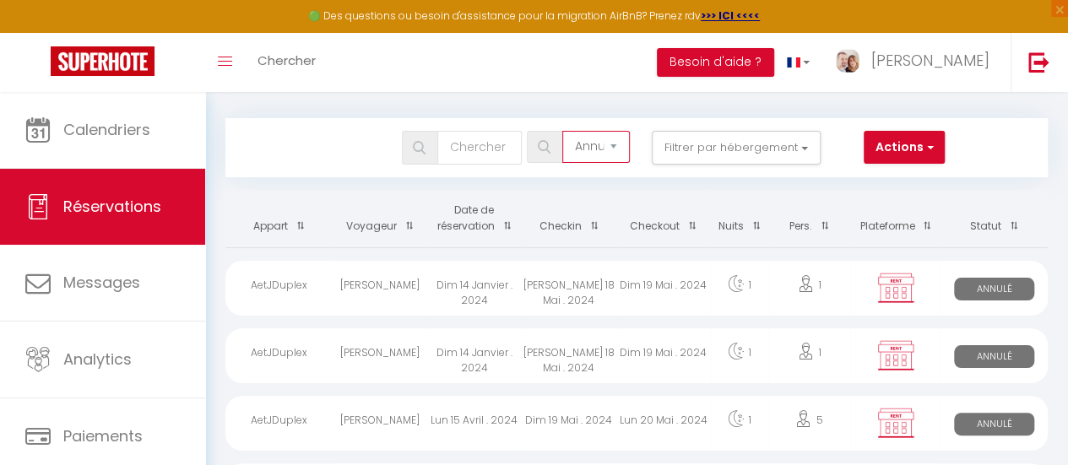
click at [615, 143] on select "Tous les statuts Annulé Confirmé Non Confirmé Tout sauf annulé No Show Request" at bounding box center [596, 147] width 68 height 32
select select "all"
click at [563, 131] on select "Tous les statuts Annulé Confirmé Non Confirmé Tout sauf annulé No Show Request" at bounding box center [596, 147] width 68 height 32
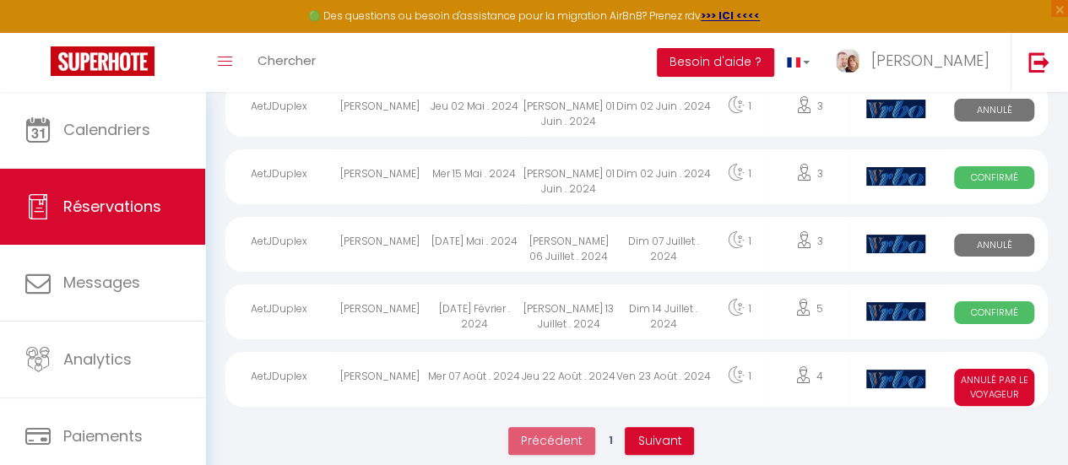
scroll to position [3243, 0]
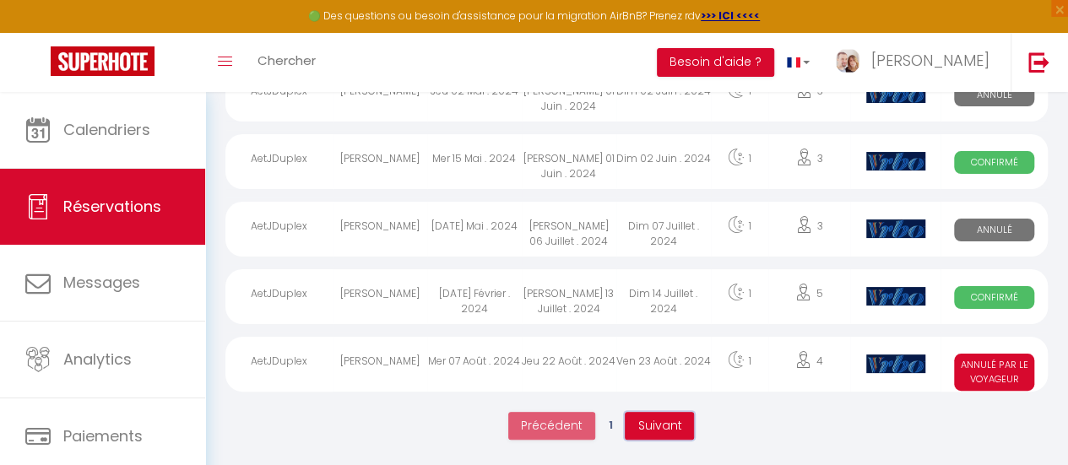
drag, startPoint x: 655, startPoint y: 432, endPoint x: 655, endPoint y: 420, distance: 12.7
click at [656, 430] on button "Suivant" at bounding box center [659, 426] width 69 height 29
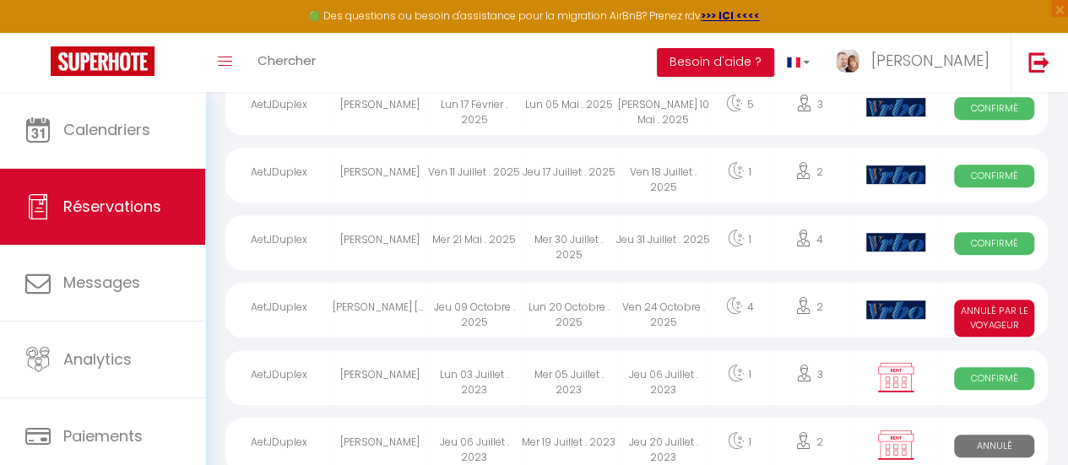
scroll to position [432, 0]
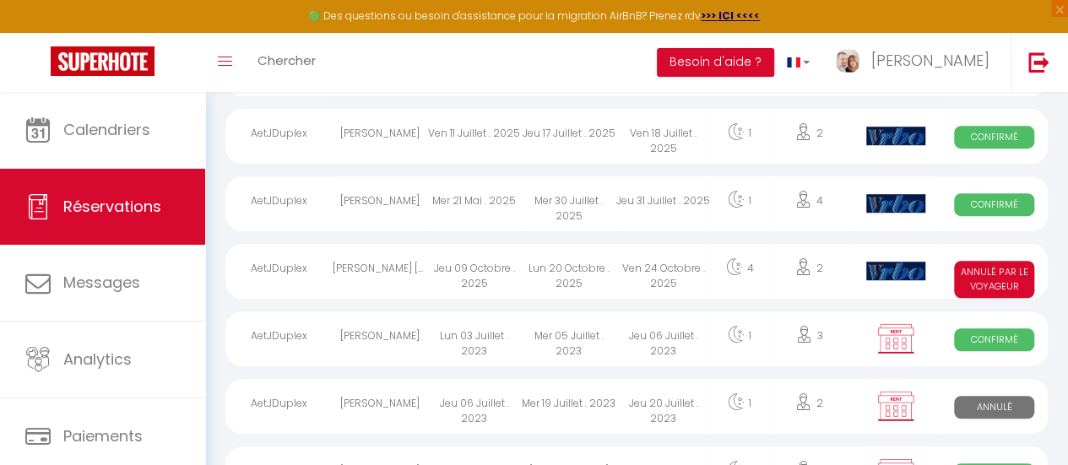
click at [467, 268] on div "Jeu 09 Octobre . 2025" at bounding box center [474, 271] width 95 height 55
select select "KO"
select select "0"
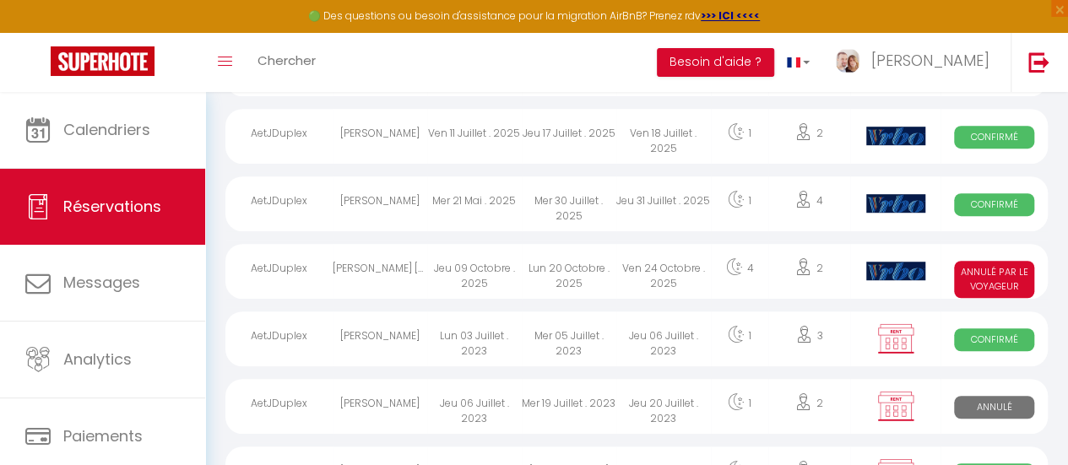
select select "1"
select select
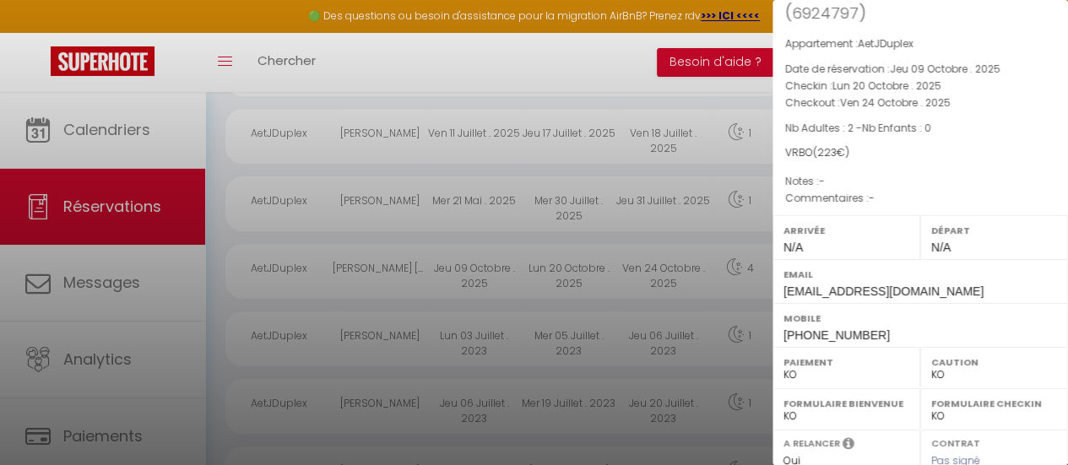
scroll to position [0, 0]
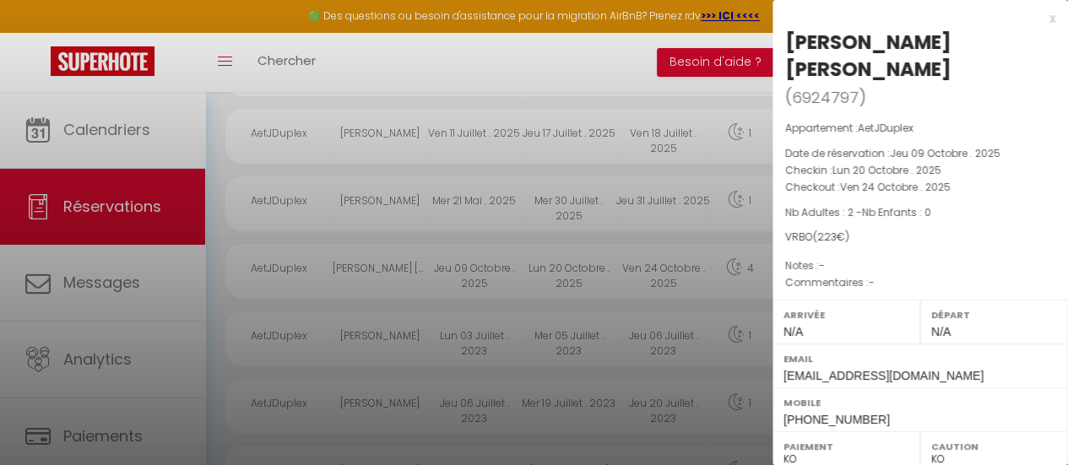
click at [618, 67] on div at bounding box center [534, 232] width 1068 height 465
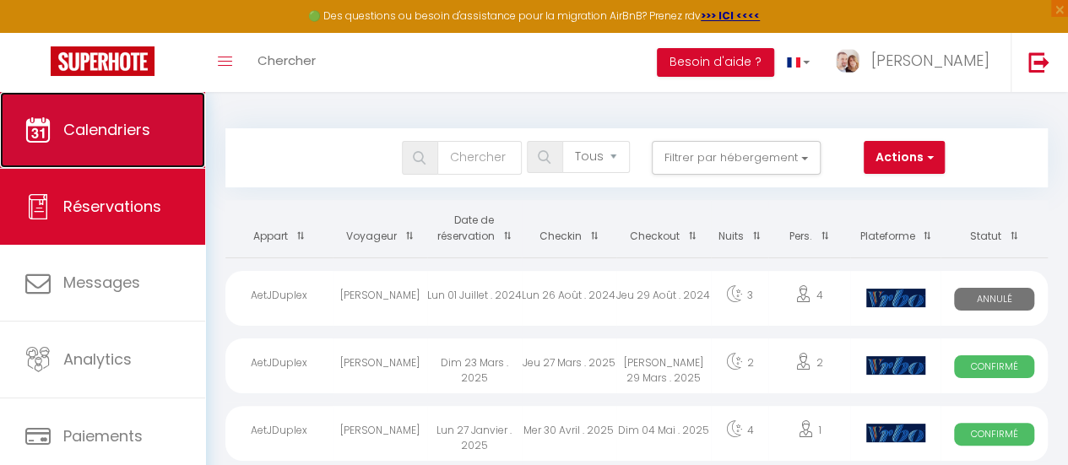
click at [109, 138] on span "Calendriers" at bounding box center [106, 129] width 87 height 21
